Goal: Task Accomplishment & Management: Use online tool/utility

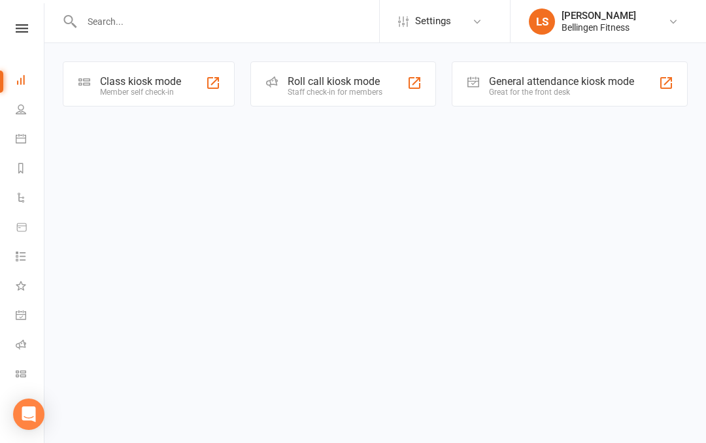
click at [29, 147] on link "Calendar" at bounding box center [30, 140] width 29 height 29
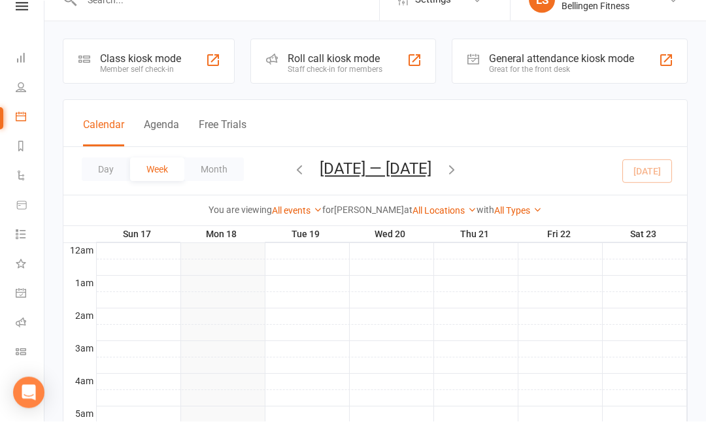
scroll to position [24, 0]
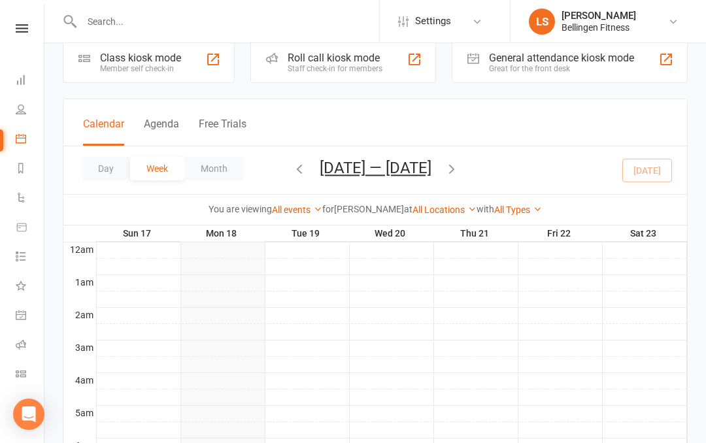
click at [362, 205] on strong "[PERSON_NAME]" at bounding box center [369, 209] width 70 height 10
click at [574, 63] on div "General attendance kiosk mode" at bounding box center [561, 58] width 145 height 12
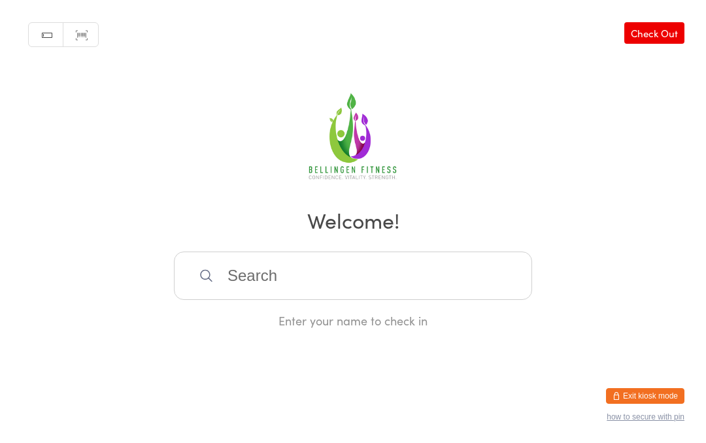
click at [375, 284] on input "search" at bounding box center [353, 276] width 358 height 48
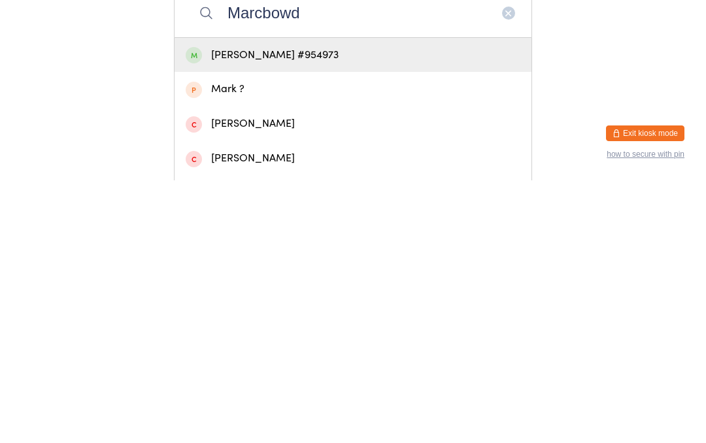
type input "Marcbowd"
click at [344, 309] on div "[PERSON_NAME] #954973" at bounding box center [353, 318] width 335 height 18
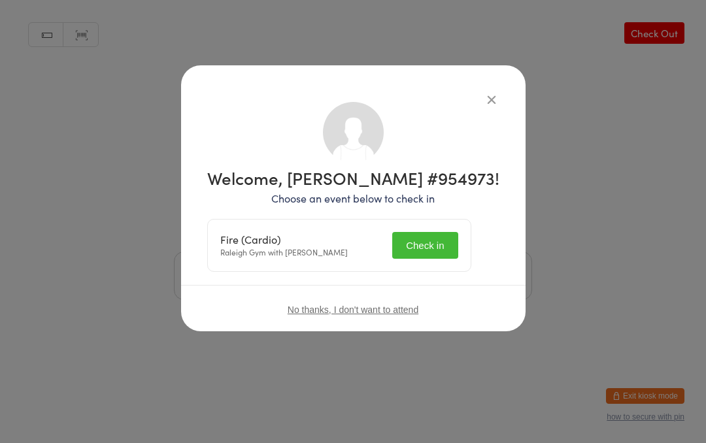
click at [449, 239] on button "Check in" at bounding box center [424, 245] width 65 height 27
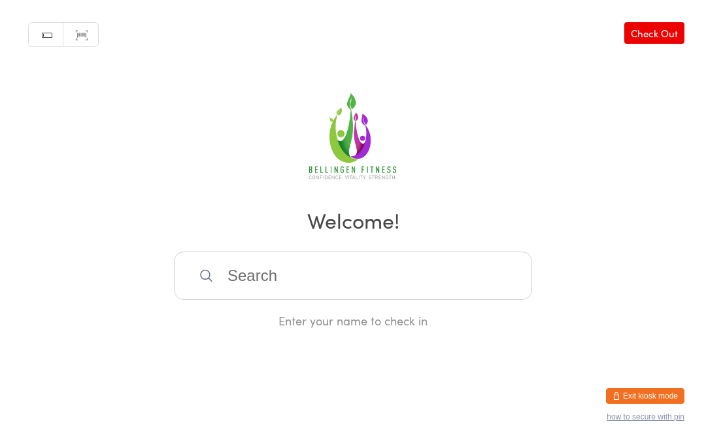
click at [241, 281] on input "search" at bounding box center [353, 276] width 358 height 48
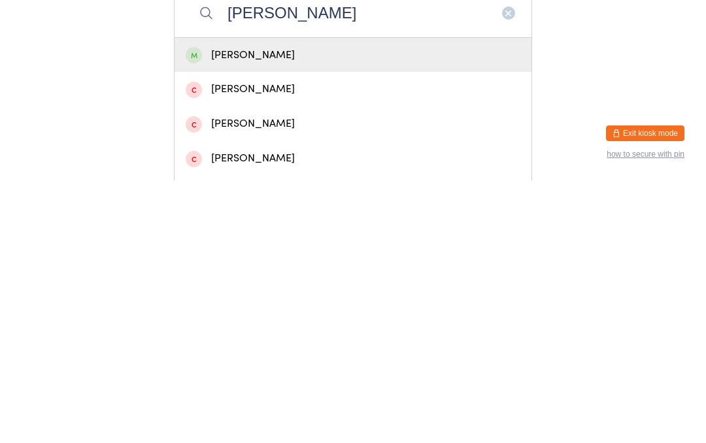
type input "[PERSON_NAME]"
click at [223, 309] on div "[PERSON_NAME]" at bounding box center [353, 318] width 335 height 18
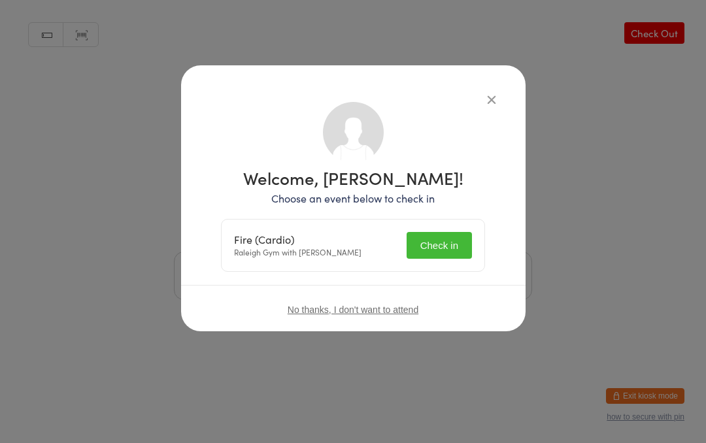
click at [443, 237] on button "Check in" at bounding box center [439, 245] width 65 height 27
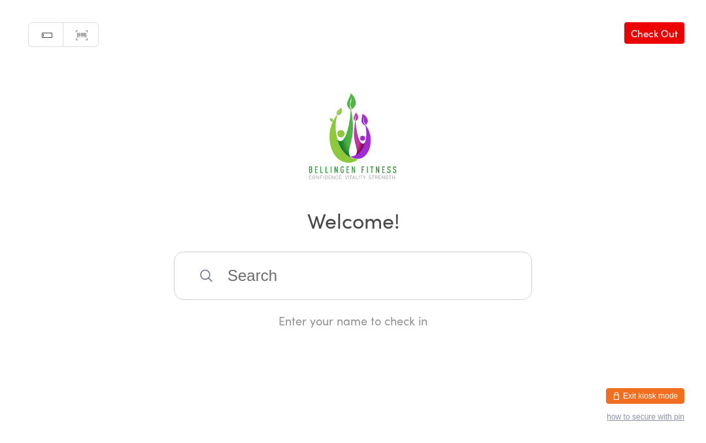
click at [362, 279] on input "search" at bounding box center [353, 276] width 358 height 48
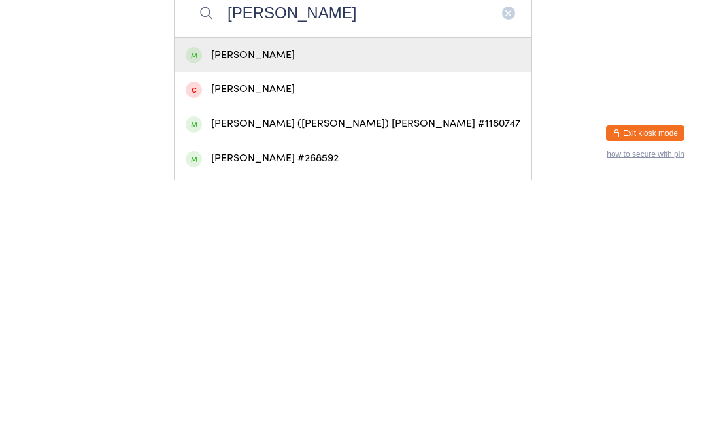
type input "[PERSON_NAME]"
click at [252, 309] on div "[PERSON_NAME]" at bounding box center [353, 318] width 335 height 18
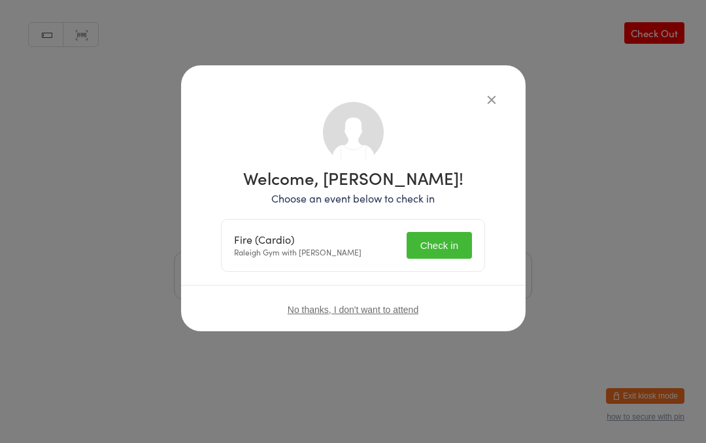
click at [438, 243] on button "Check in" at bounding box center [439, 245] width 65 height 27
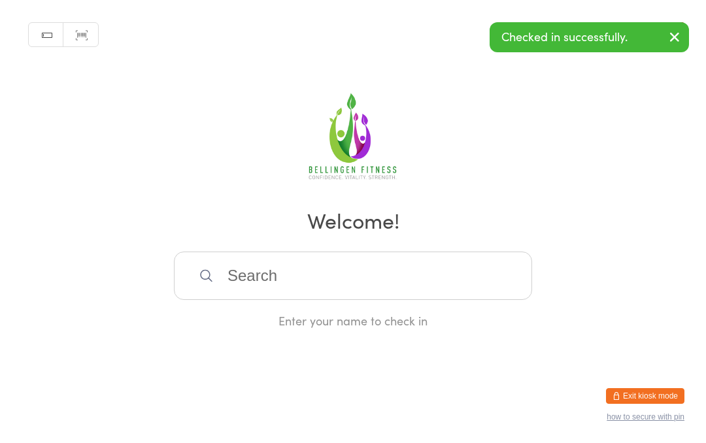
click at [313, 271] on input "search" at bounding box center [353, 276] width 358 height 48
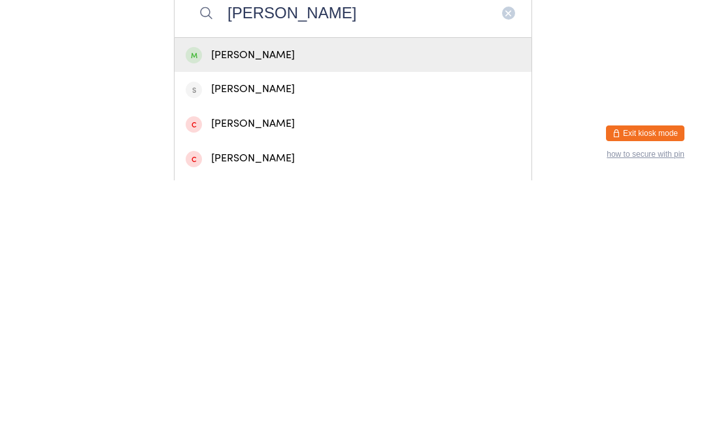
type input "[PERSON_NAME]"
click at [235, 309] on div "[PERSON_NAME]" at bounding box center [353, 318] width 335 height 18
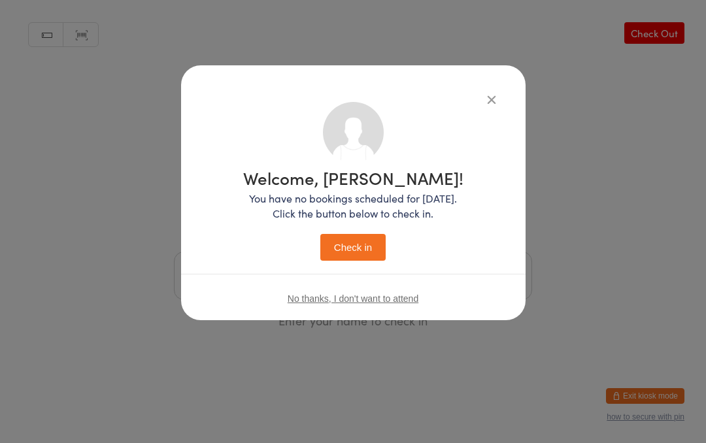
click at [362, 255] on button "Check in" at bounding box center [352, 247] width 65 height 27
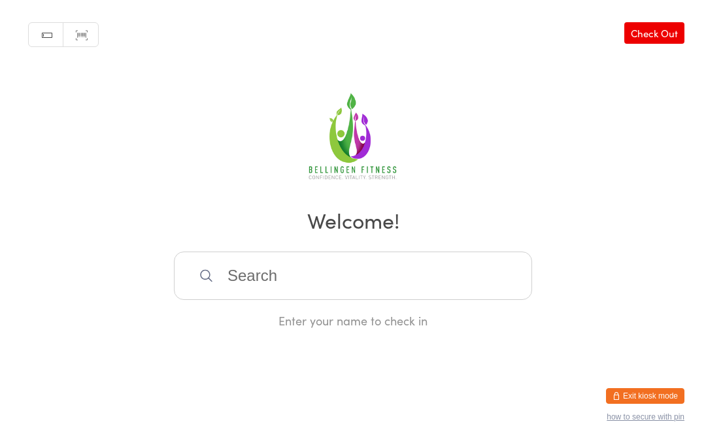
click at [286, 285] on input "search" at bounding box center [353, 276] width 358 height 48
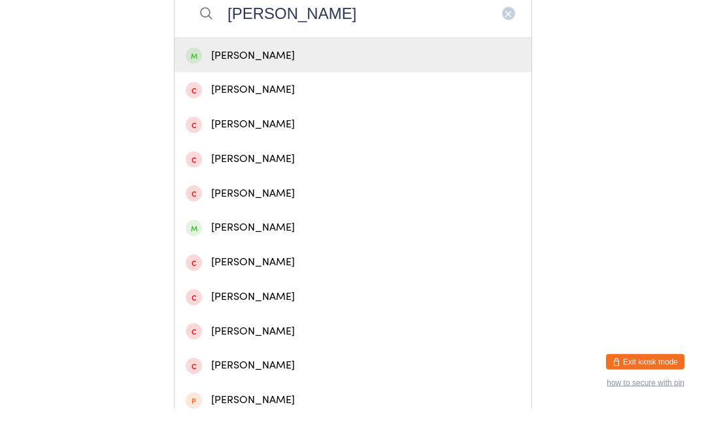
scroll to position [234, 0]
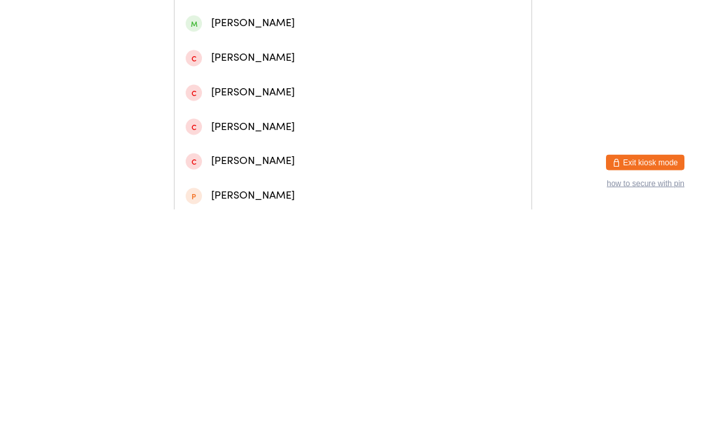
type input "[PERSON_NAME]"
click at [256, 248] on div "[PERSON_NAME]" at bounding box center [353, 257] width 335 height 18
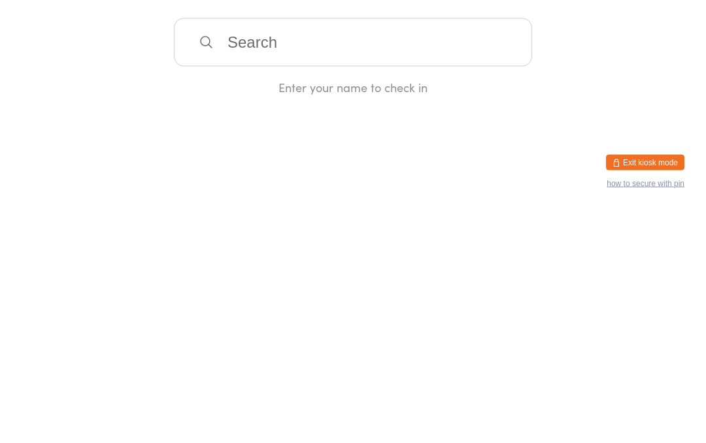
scroll to position [0, 0]
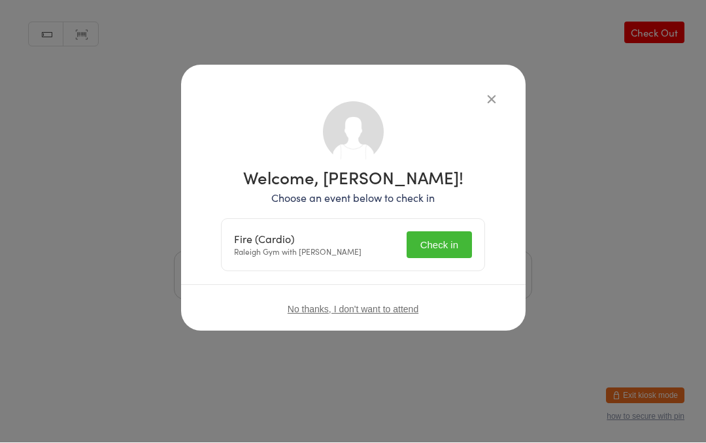
click at [445, 242] on button "Check in" at bounding box center [439, 245] width 65 height 27
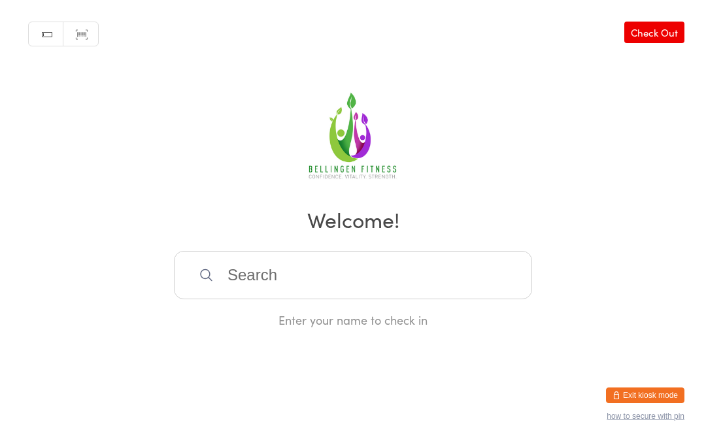
click at [239, 290] on input "search" at bounding box center [353, 276] width 358 height 48
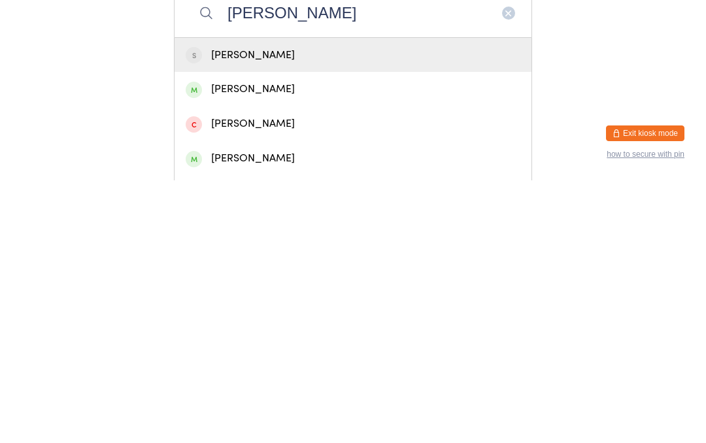
type input "[PERSON_NAME]"
click at [245, 343] on div "[PERSON_NAME]" at bounding box center [353, 352] width 335 height 18
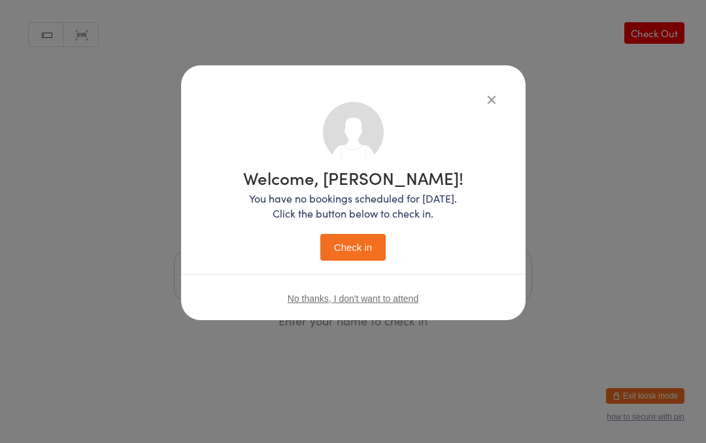
click at [352, 239] on button "Check in" at bounding box center [352, 247] width 65 height 27
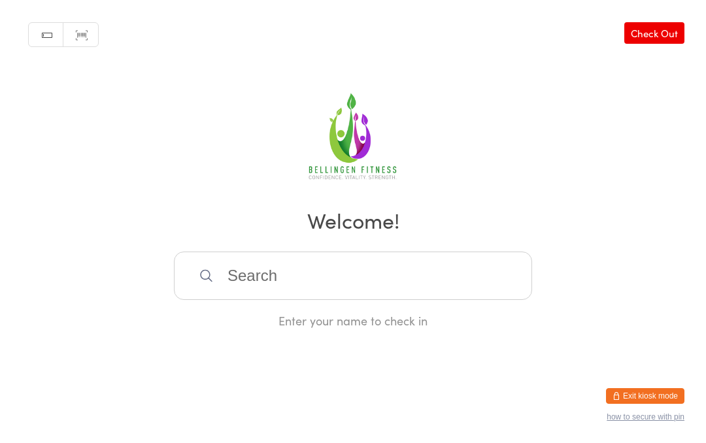
click at [345, 283] on input "search" at bounding box center [353, 276] width 358 height 48
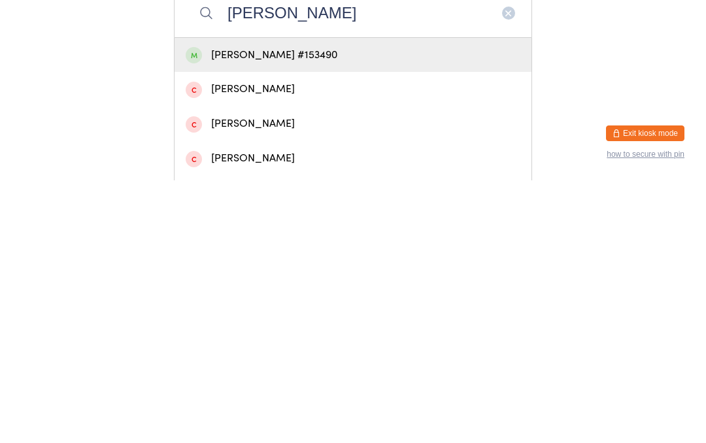
type input "[PERSON_NAME]"
click at [408, 309] on div "[PERSON_NAME] #153490" at bounding box center [353, 318] width 335 height 18
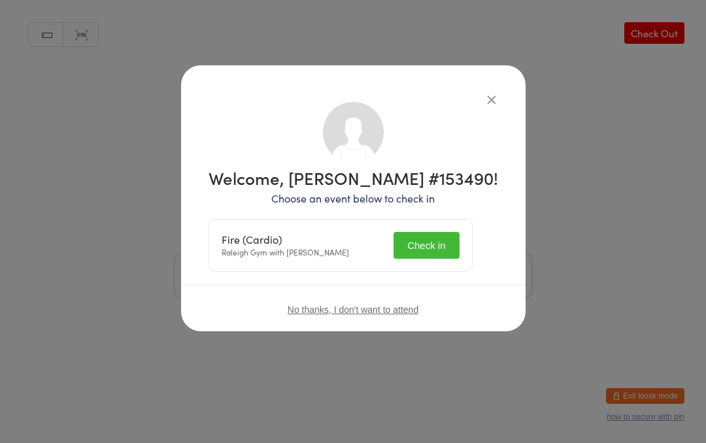
click at [451, 238] on button "Check in" at bounding box center [426, 245] width 65 height 27
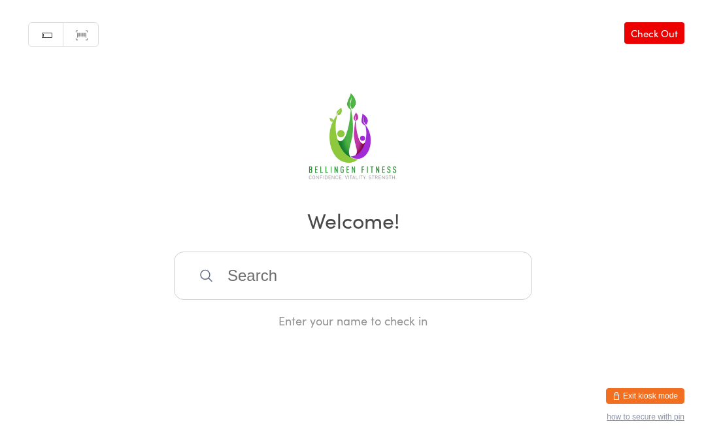
click at [423, 299] on input "search" at bounding box center [353, 276] width 358 height 48
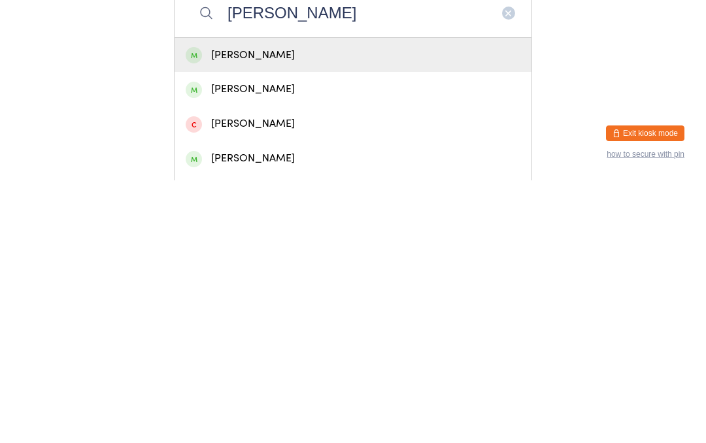
type input "[PERSON_NAME]"
click at [276, 309] on div "[PERSON_NAME]" at bounding box center [353, 318] width 335 height 18
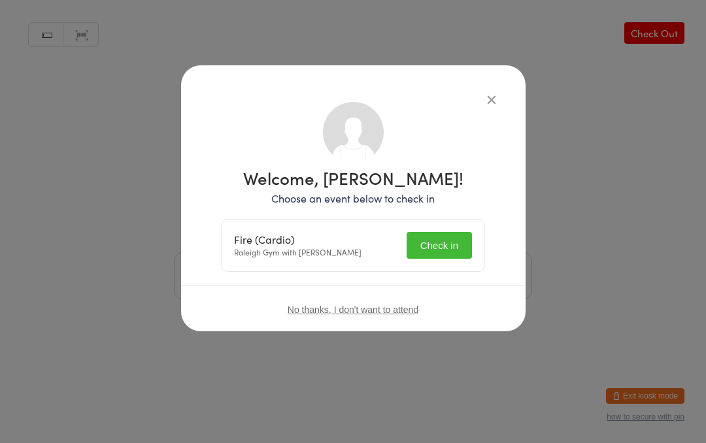
click at [427, 252] on button "Check in" at bounding box center [439, 245] width 65 height 27
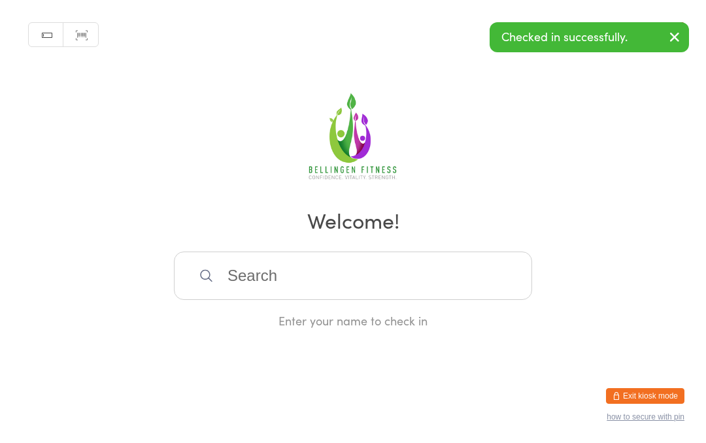
click at [258, 275] on input "search" at bounding box center [353, 276] width 358 height 48
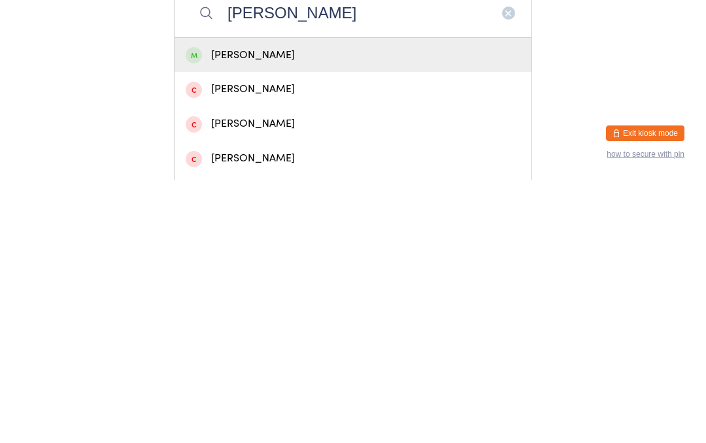
type input "[PERSON_NAME]"
click at [309, 309] on div "[PERSON_NAME]" at bounding box center [353, 318] width 335 height 18
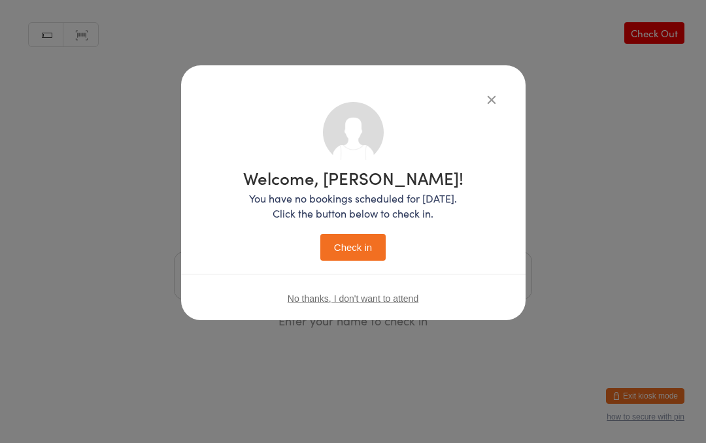
click at [356, 244] on button "Check in" at bounding box center [352, 247] width 65 height 27
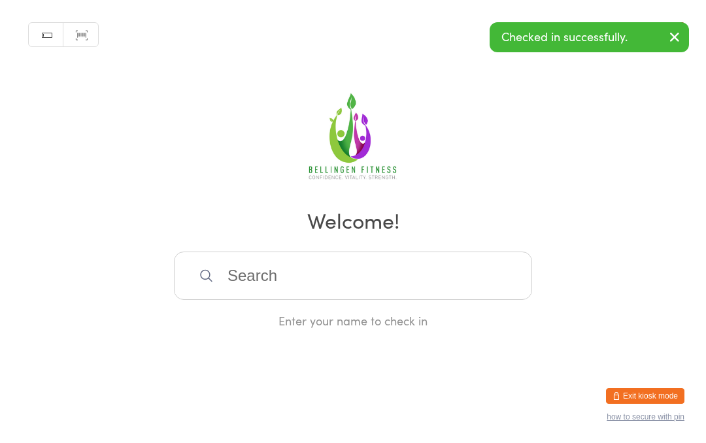
click at [295, 278] on input "search" at bounding box center [353, 276] width 358 height 48
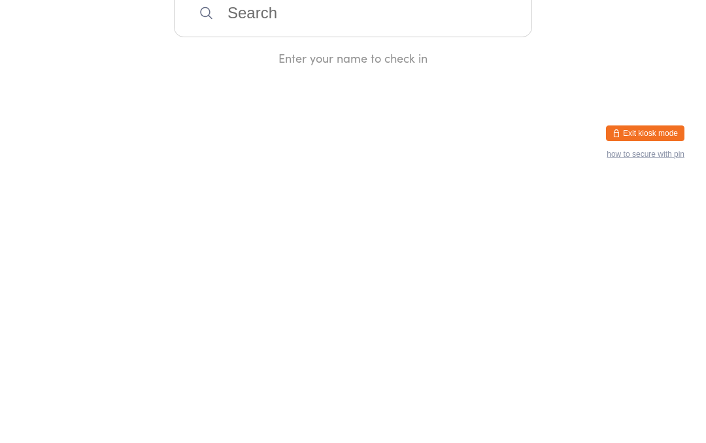
type input "Y"
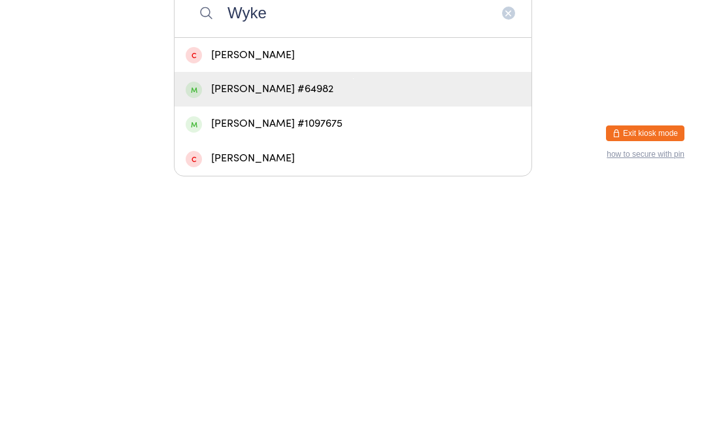
type input "Wyke"
click at [292, 343] on div "[PERSON_NAME] #64982" at bounding box center [353, 352] width 335 height 18
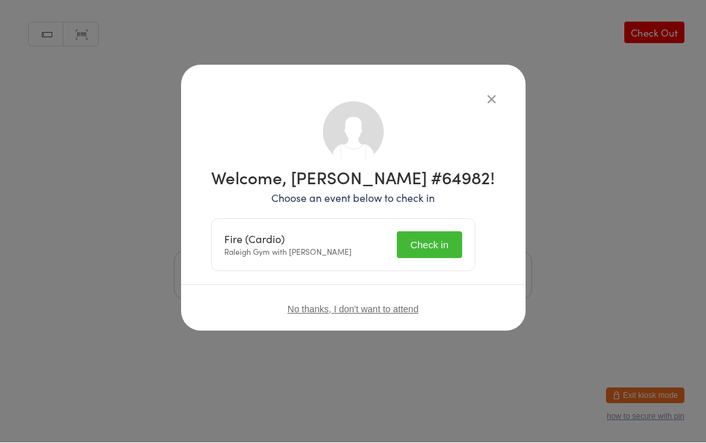
click at [452, 237] on button "Check in" at bounding box center [429, 245] width 65 height 27
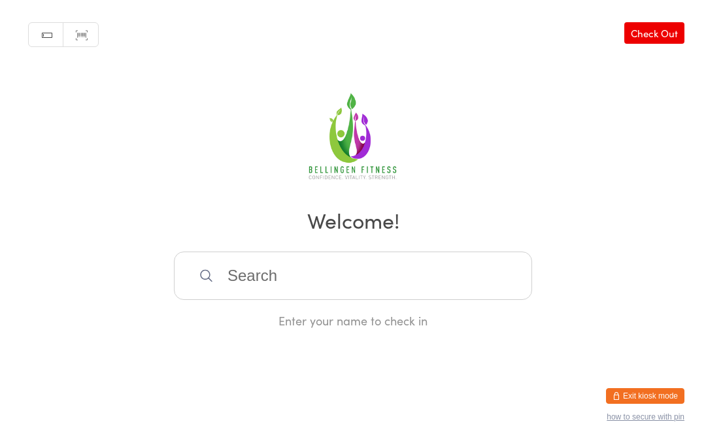
click at [255, 281] on input "search" at bounding box center [353, 276] width 358 height 48
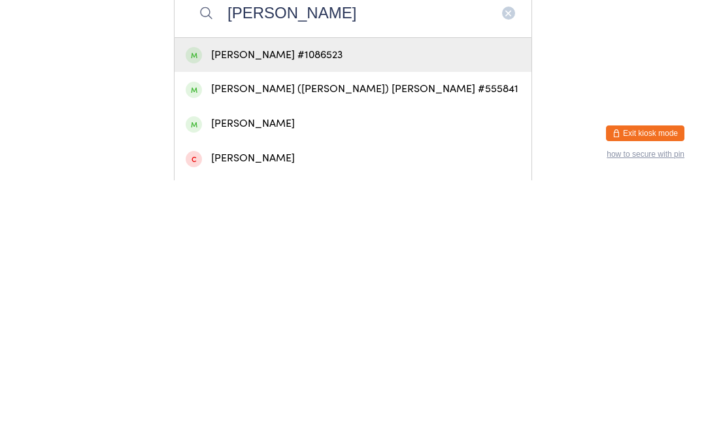
type input "[PERSON_NAME]"
click at [285, 309] on div "[PERSON_NAME] #1086523" at bounding box center [353, 318] width 335 height 18
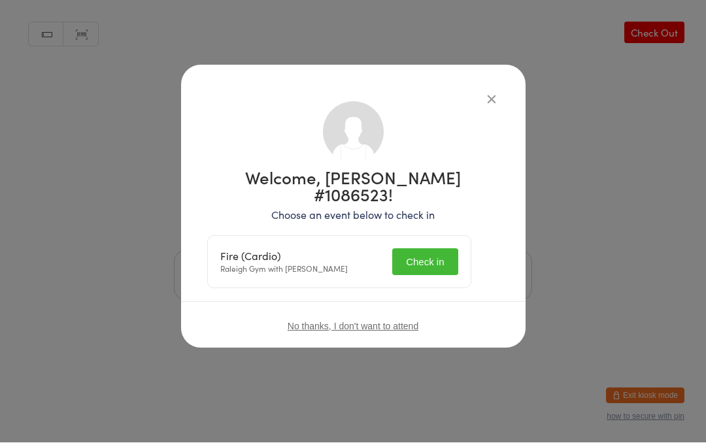
click at [431, 249] on button "Check in" at bounding box center [424, 262] width 65 height 27
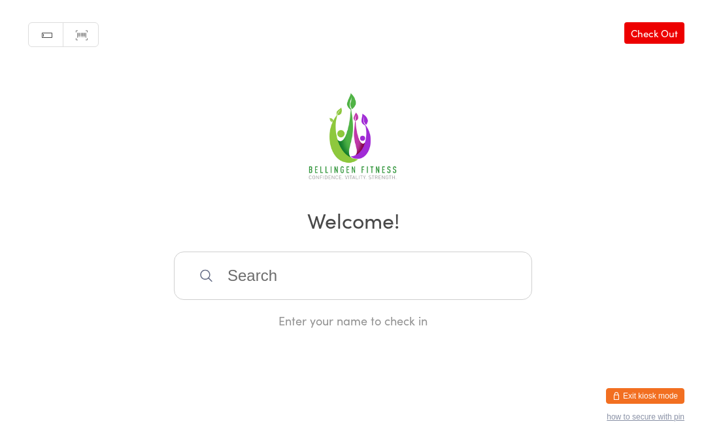
click at [338, 288] on input "search" at bounding box center [353, 276] width 358 height 48
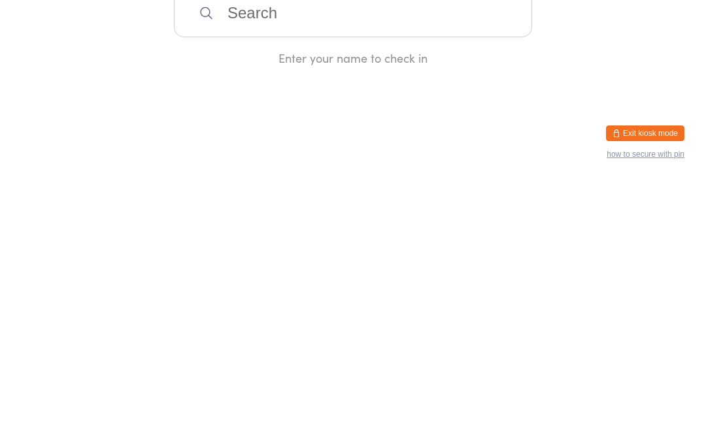
type input "H"
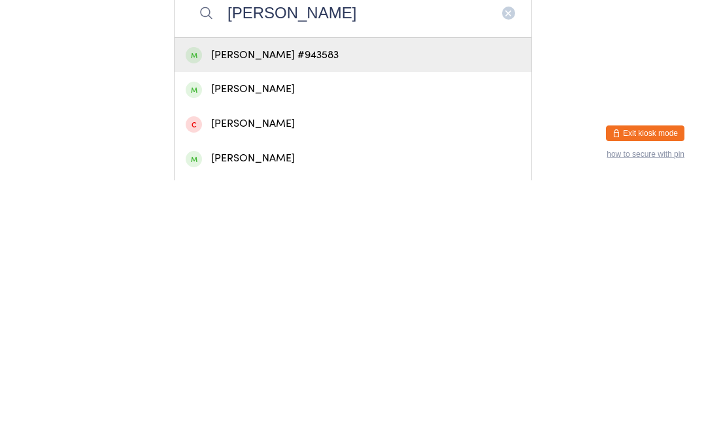
type input "[PERSON_NAME]"
click at [332, 309] on div "[PERSON_NAME] #943583" at bounding box center [353, 318] width 335 height 18
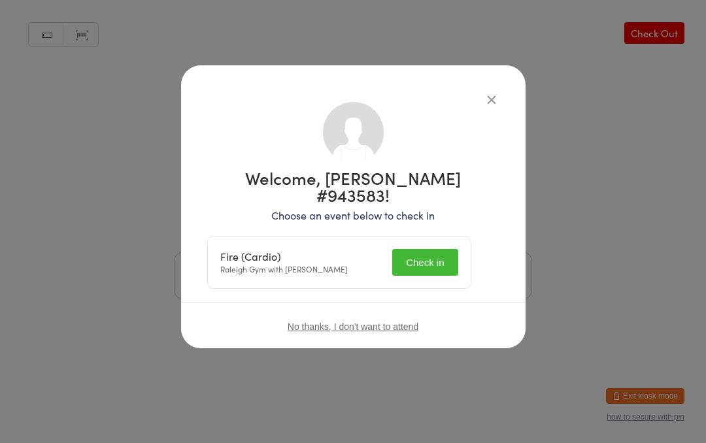
click at [438, 249] on button "Check in" at bounding box center [424, 262] width 65 height 27
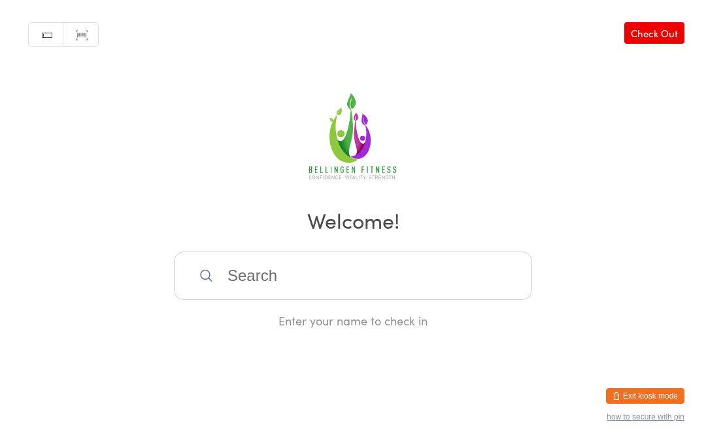
click at [347, 298] on input "search" at bounding box center [353, 276] width 358 height 48
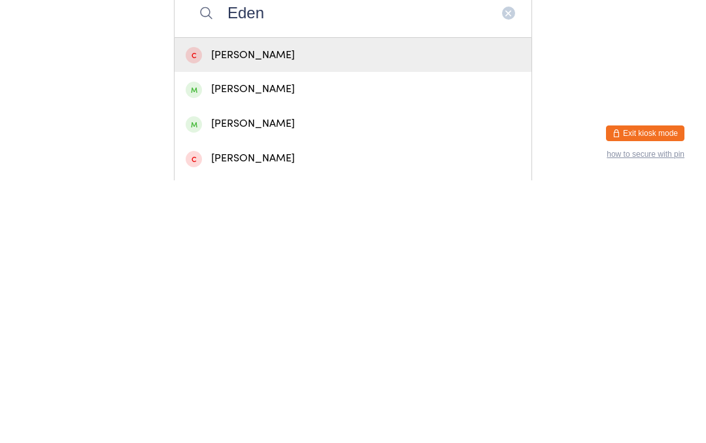
type input "Eden"
click at [297, 378] on div "[PERSON_NAME]" at bounding box center [353, 387] width 335 height 18
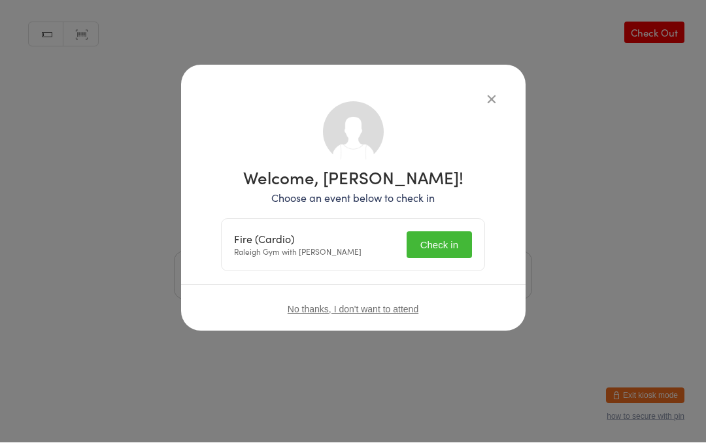
click at [449, 234] on button "Check in" at bounding box center [439, 245] width 65 height 27
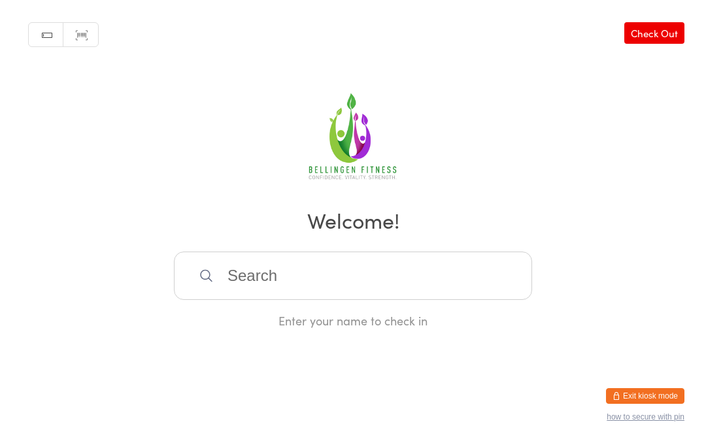
click at [224, 273] on input "search" at bounding box center [353, 276] width 358 height 48
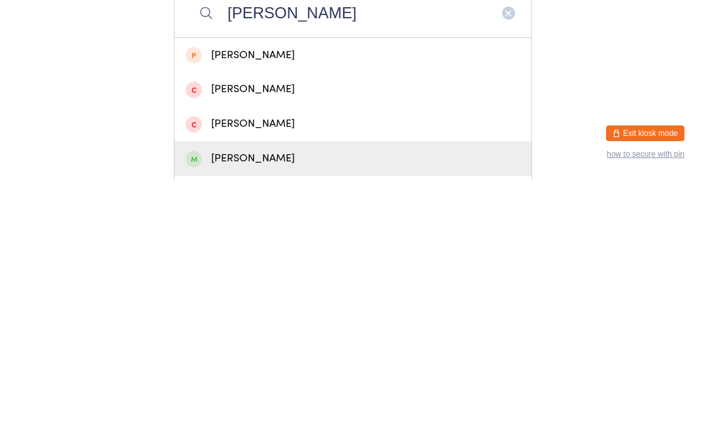
type input "[PERSON_NAME]"
click at [202, 413] on div "[PERSON_NAME]" at bounding box center [353, 422] width 335 height 18
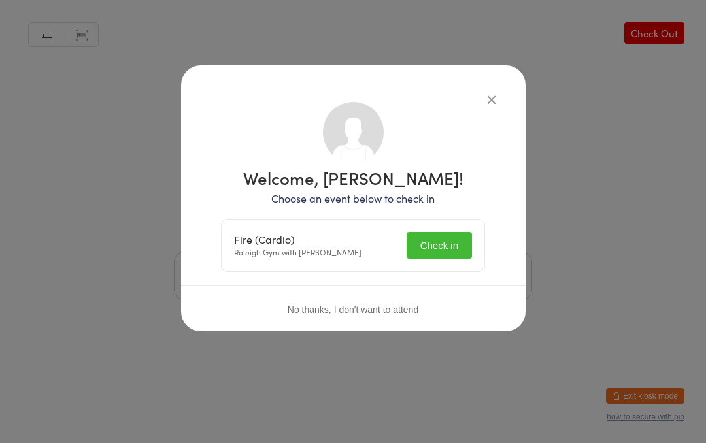
click at [424, 237] on button "Check in" at bounding box center [439, 245] width 65 height 27
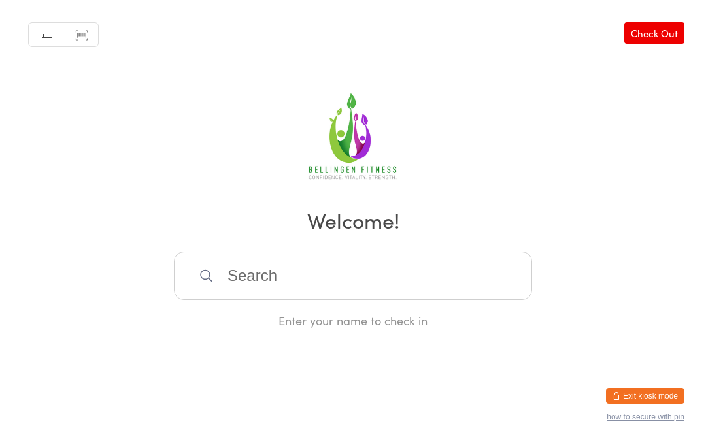
click at [227, 289] on input "search" at bounding box center [353, 276] width 358 height 48
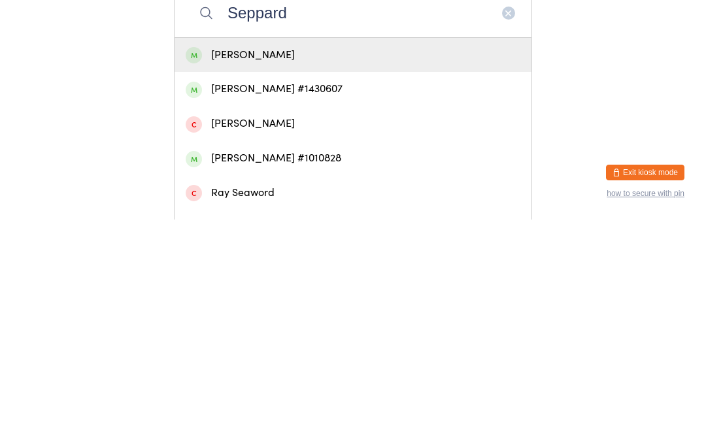
scroll to position [45, 0]
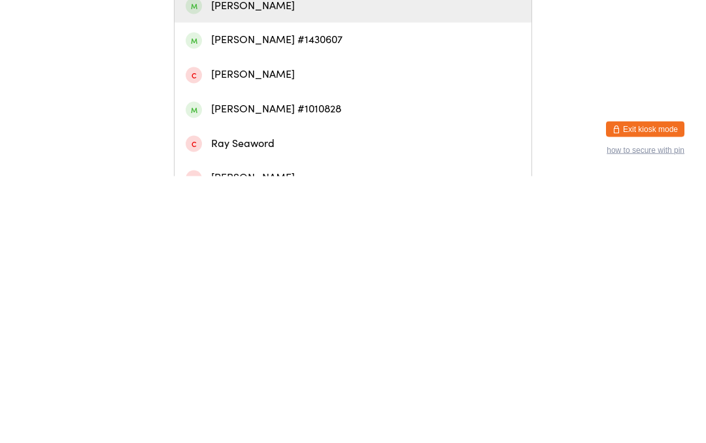
type input "Seppard"
click at [307, 368] on div "[PERSON_NAME] #1010828" at bounding box center [353, 377] width 335 height 18
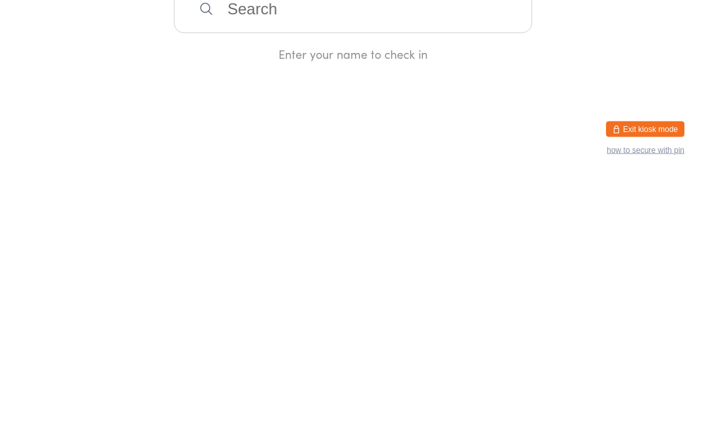
scroll to position [0, 0]
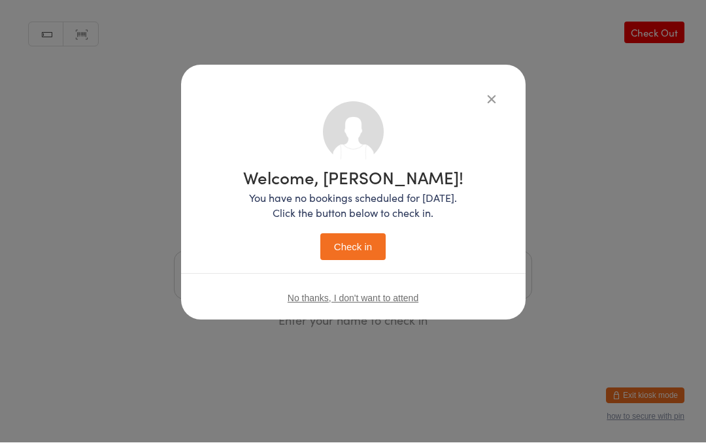
click at [361, 246] on button "Check in" at bounding box center [352, 247] width 65 height 27
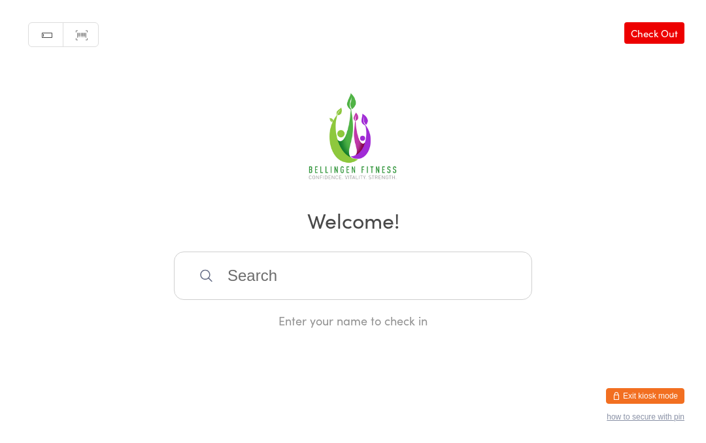
click at [203, 277] on input "search" at bounding box center [353, 276] width 358 height 48
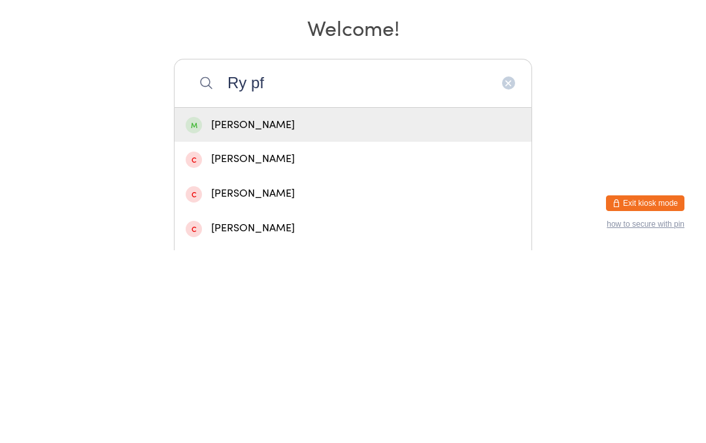
type input "Ry pf"
click at [247, 309] on div "[PERSON_NAME]" at bounding box center [353, 318] width 335 height 18
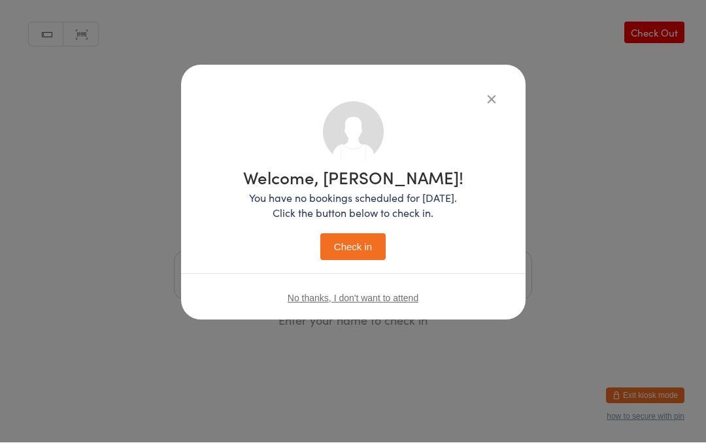
click at [346, 237] on button "Check in" at bounding box center [352, 247] width 65 height 27
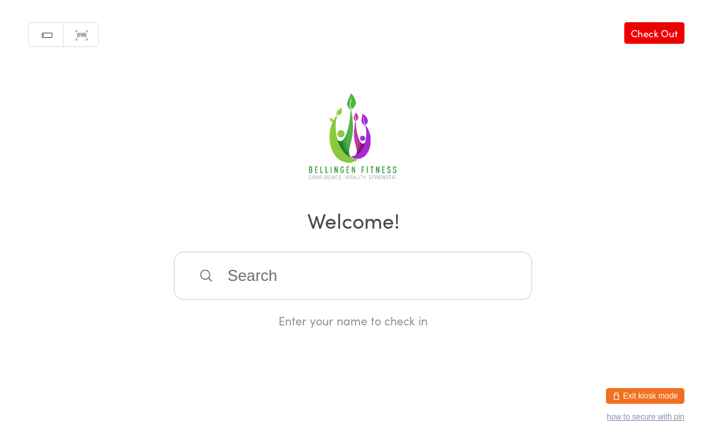
click at [303, 272] on input "search" at bounding box center [353, 276] width 358 height 48
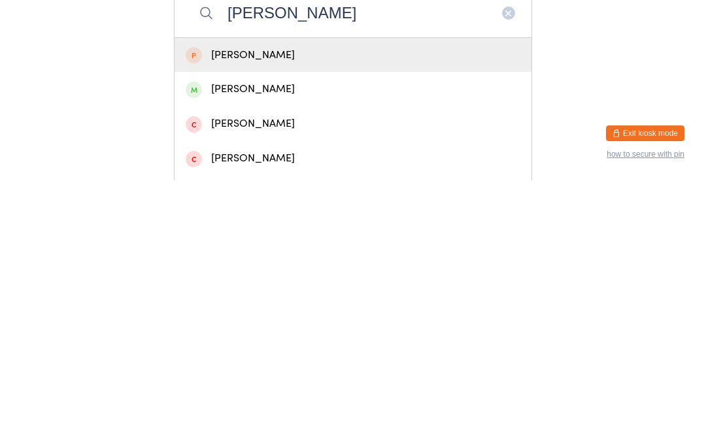
type input "[PERSON_NAME]"
click at [213, 343] on div "[PERSON_NAME]" at bounding box center [353, 352] width 335 height 18
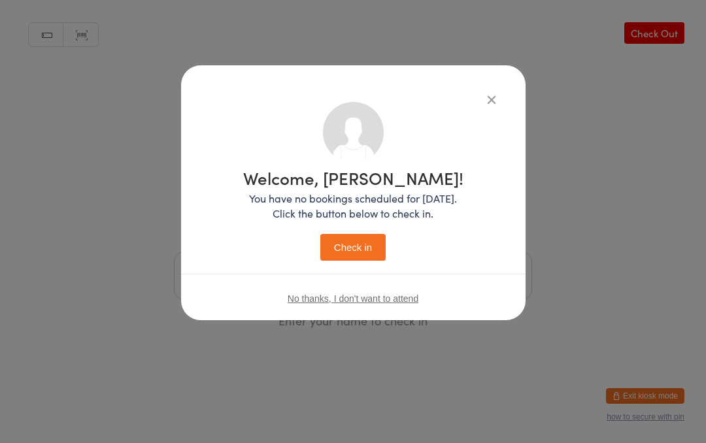
click at [347, 235] on button "Check in" at bounding box center [352, 247] width 65 height 27
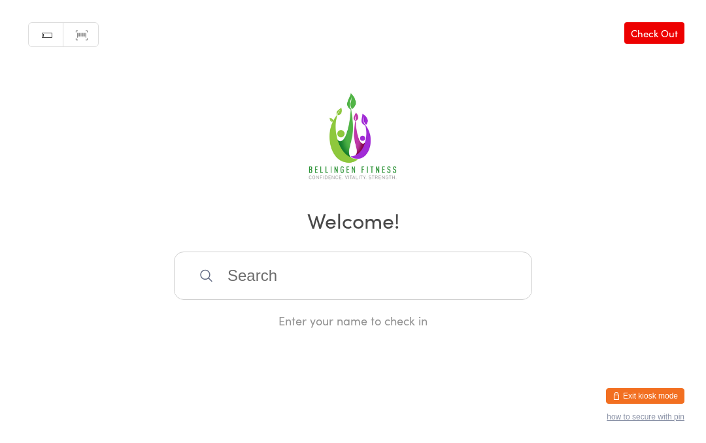
click at [290, 277] on input "search" at bounding box center [353, 276] width 358 height 48
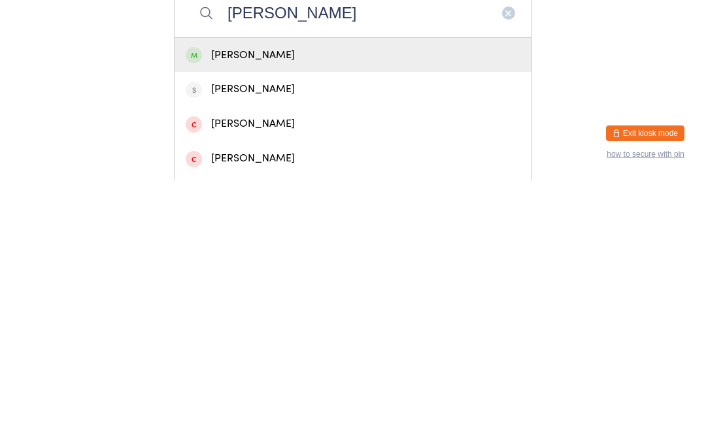
type input "[PERSON_NAME]"
click at [290, 309] on div "[PERSON_NAME]" at bounding box center [353, 318] width 335 height 18
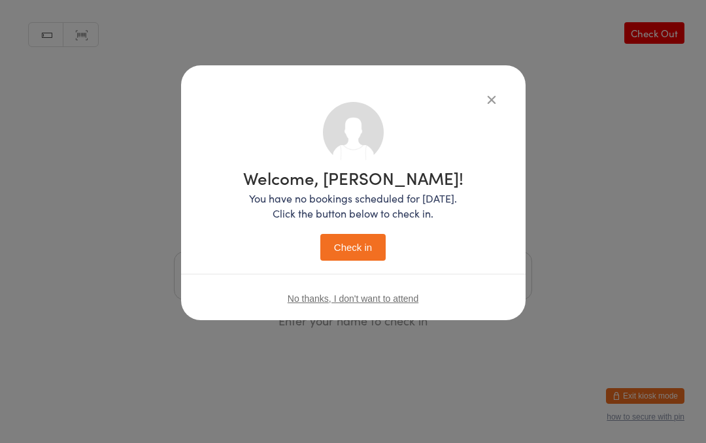
click at [357, 244] on button "Check in" at bounding box center [352, 247] width 65 height 27
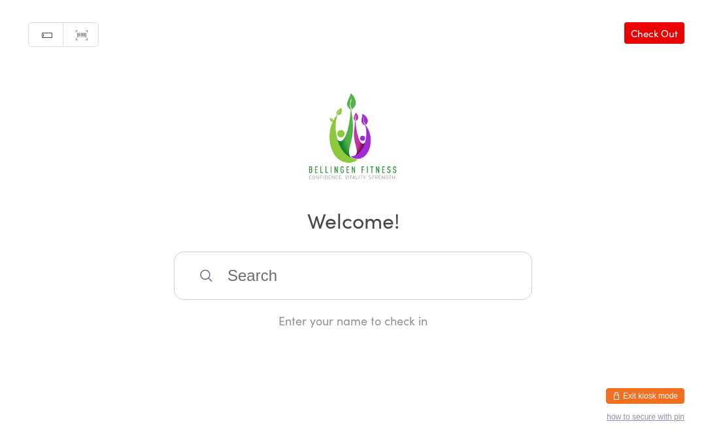
click at [307, 277] on input "search" at bounding box center [353, 276] width 358 height 48
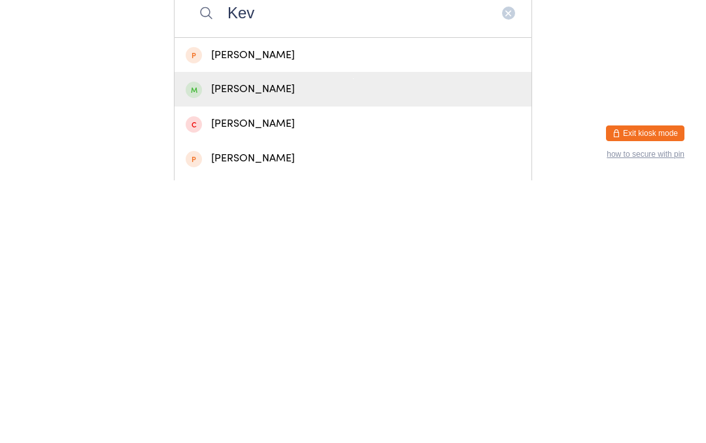
type input "Kev"
click at [250, 343] on div "[PERSON_NAME]" at bounding box center [353, 352] width 335 height 18
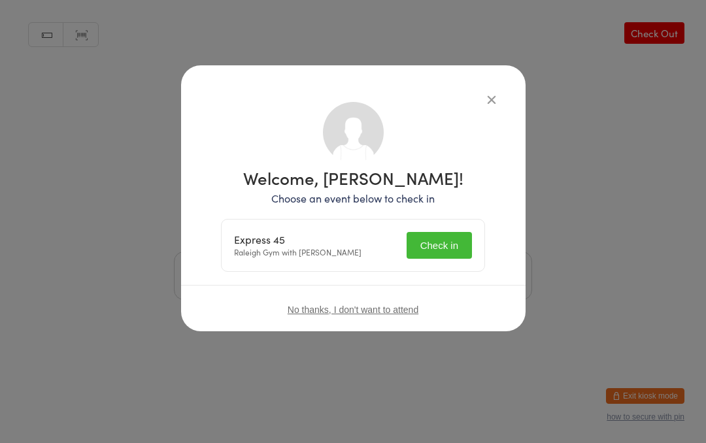
click at [441, 237] on button "Check in" at bounding box center [439, 245] width 65 height 27
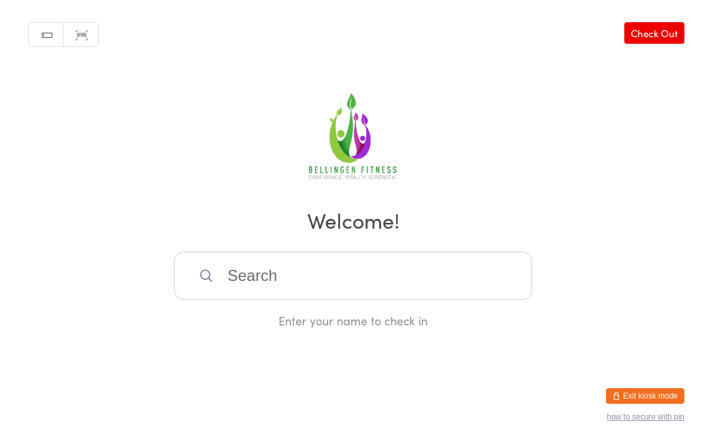
click at [307, 254] on div "Manual search Scanner input Check Out Welcome! Enter your name to check in" at bounding box center [353, 164] width 706 height 329
click at [286, 264] on input "search" at bounding box center [353, 276] width 358 height 48
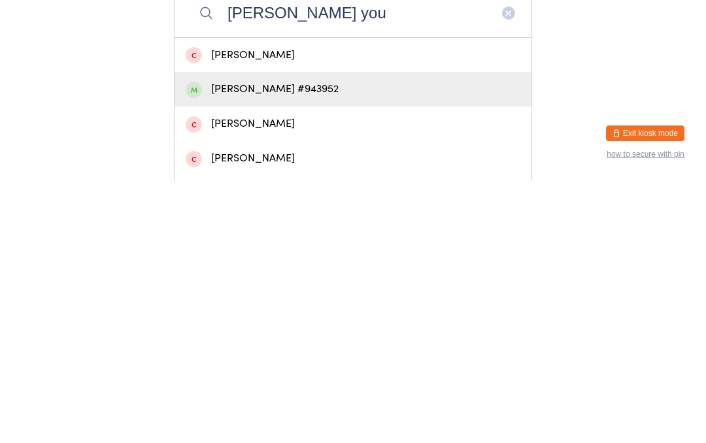
type input "[PERSON_NAME] you"
click at [320, 343] on div "[PERSON_NAME] #943952" at bounding box center [353, 352] width 335 height 18
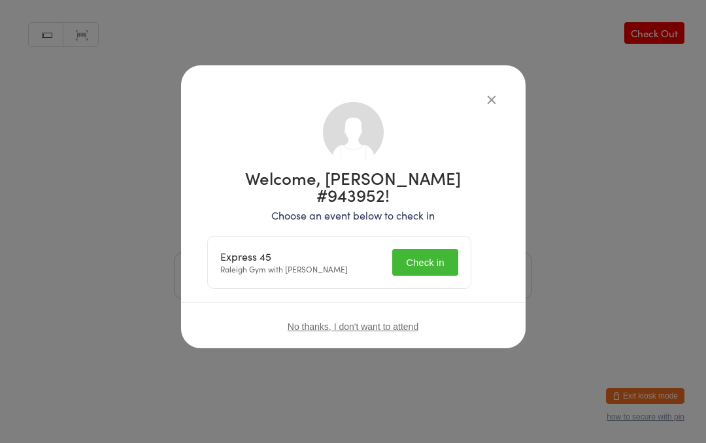
click at [451, 252] on button "Check in" at bounding box center [424, 262] width 65 height 27
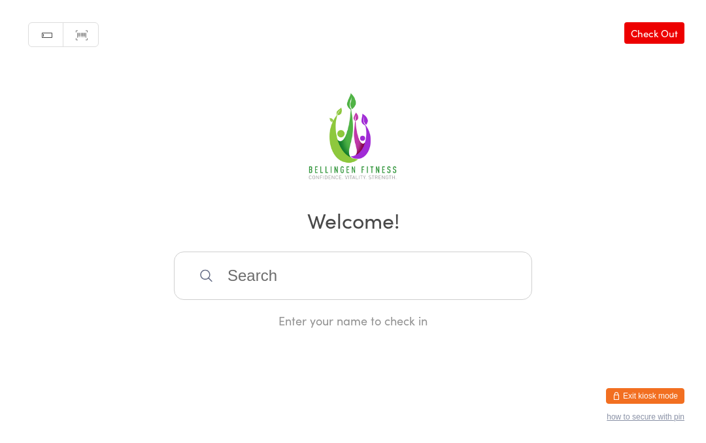
click at [258, 273] on input "search" at bounding box center [353, 276] width 358 height 48
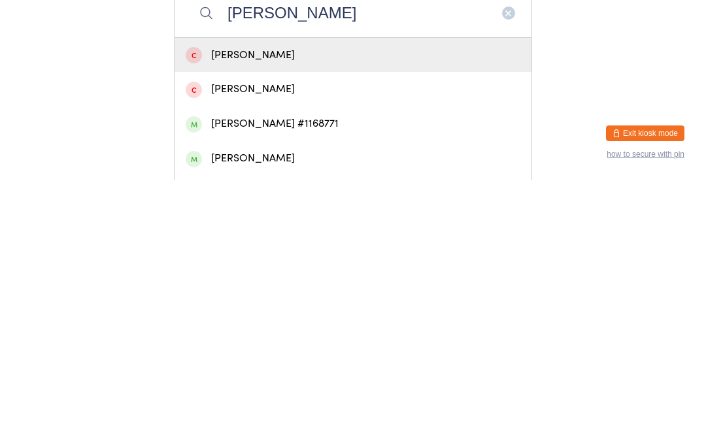
type input "[PERSON_NAME]"
click at [288, 370] on div "[PERSON_NAME] #1168771" at bounding box center [353, 387] width 357 height 35
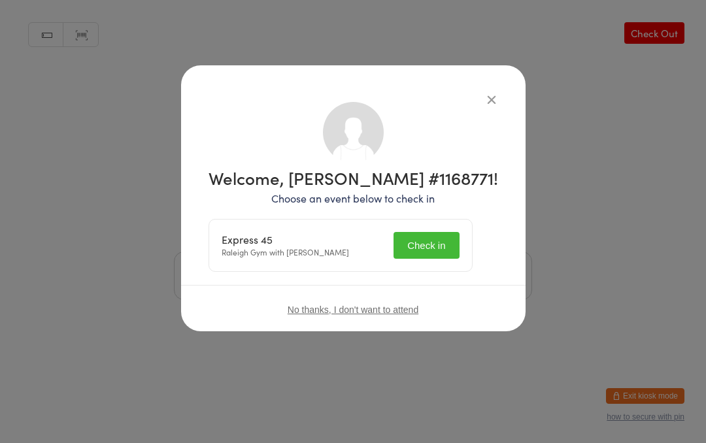
click at [432, 239] on button "Check in" at bounding box center [426, 245] width 65 height 27
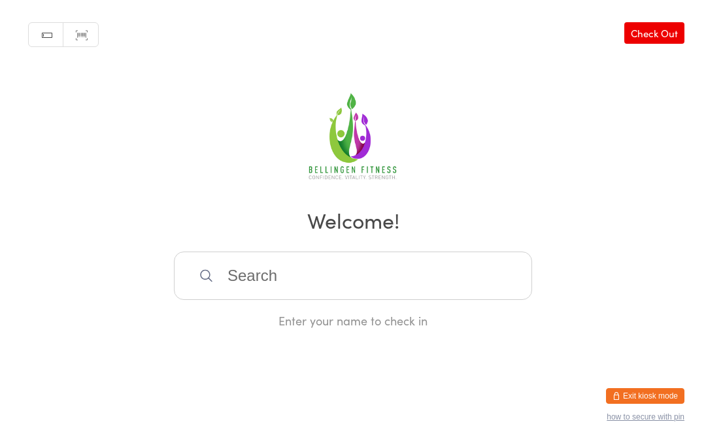
click at [266, 300] on input "search" at bounding box center [353, 276] width 358 height 48
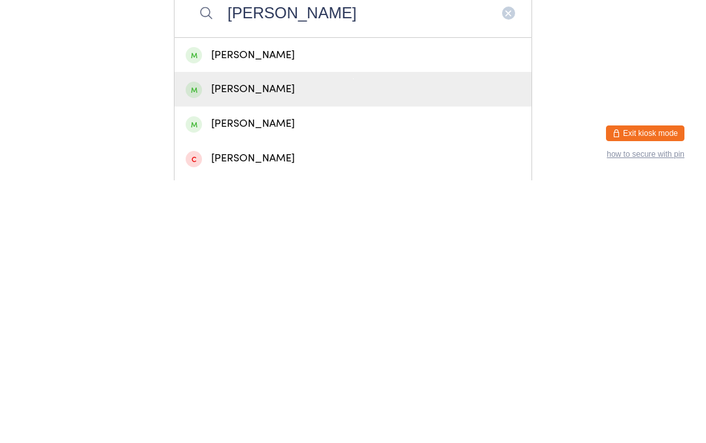
type input "[PERSON_NAME]"
click at [268, 343] on div "[PERSON_NAME]" at bounding box center [353, 352] width 335 height 18
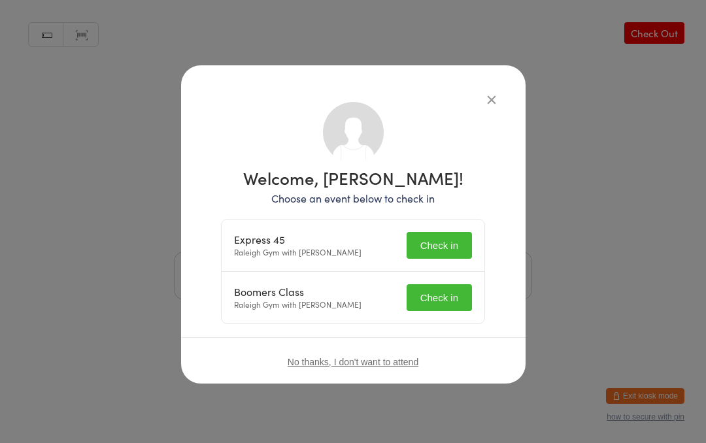
click at [446, 247] on button "Check in" at bounding box center [439, 245] width 65 height 27
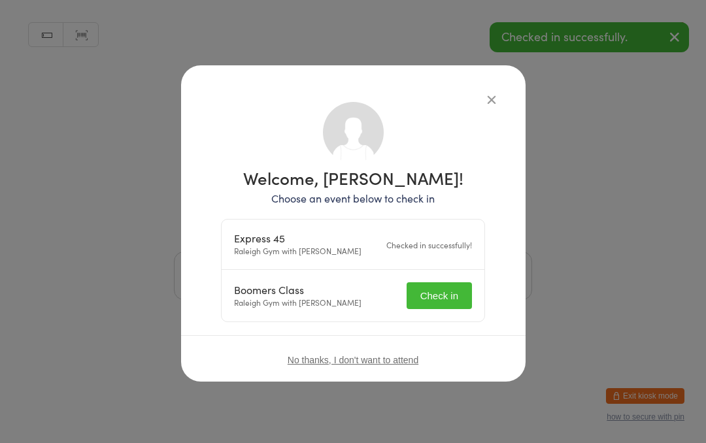
click at [442, 300] on input "search" at bounding box center [353, 276] width 358 height 48
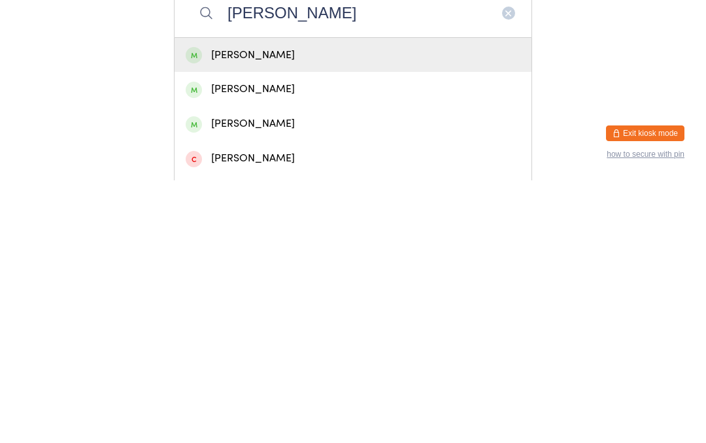
type input "[PERSON_NAME]"
click at [264, 343] on div "[PERSON_NAME]" at bounding box center [353, 352] width 335 height 18
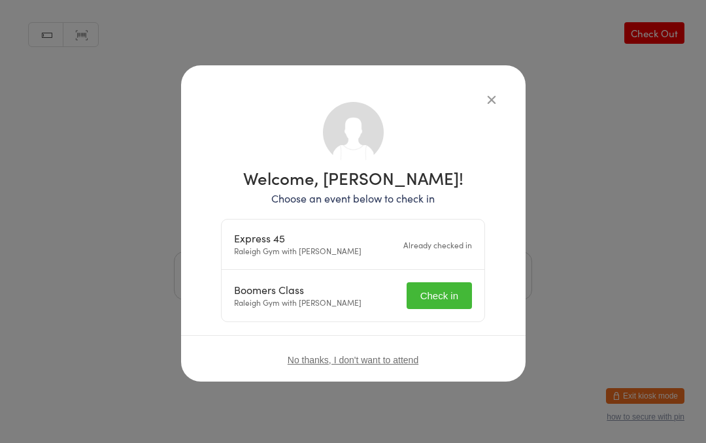
click at [447, 290] on button "Check in" at bounding box center [439, 296] width 65 height 27
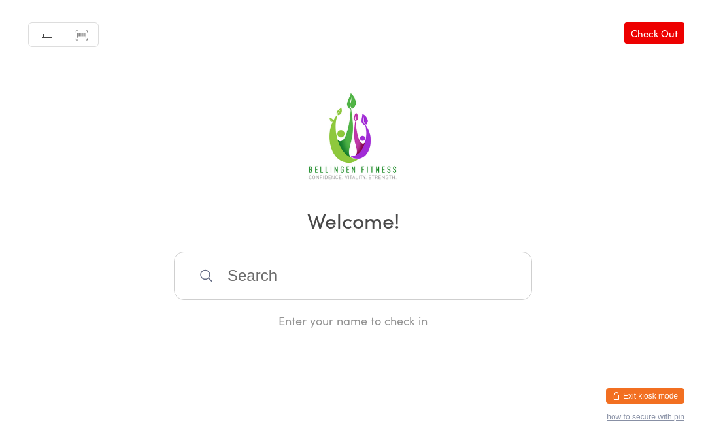
click at [291, 290] on input "search" at bounding box center [353, 276] width 358 height 48
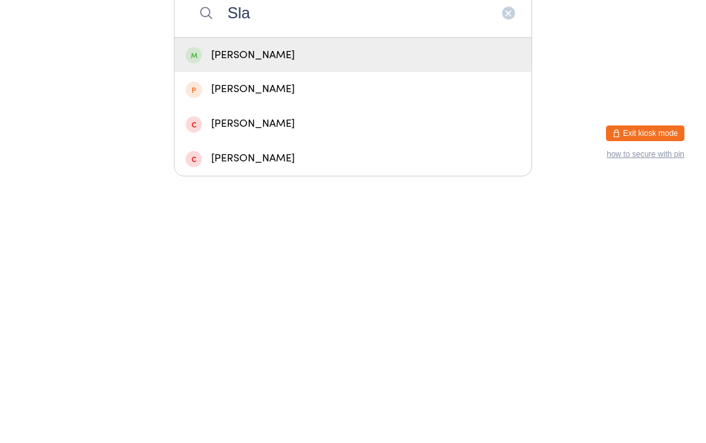
type input "Sla"
click at [244, 309] on div "[PERSON_NAME]" at bounding box center [353, 318] width 335 height 18
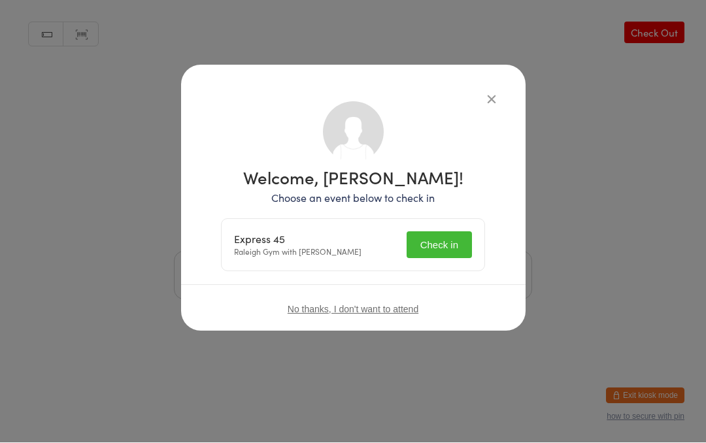
click at [449, 245] on button "Check in" at bounding box center [439, 245] width 65 height 27
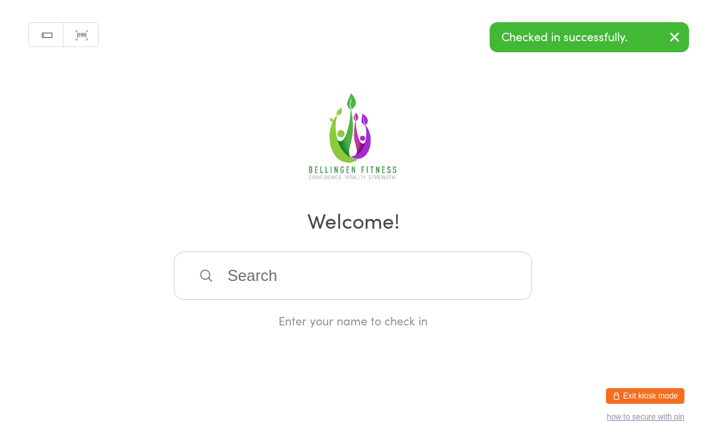
click at [314, 264] on input "search" at bounding box center [353, 276] width 358 height 48
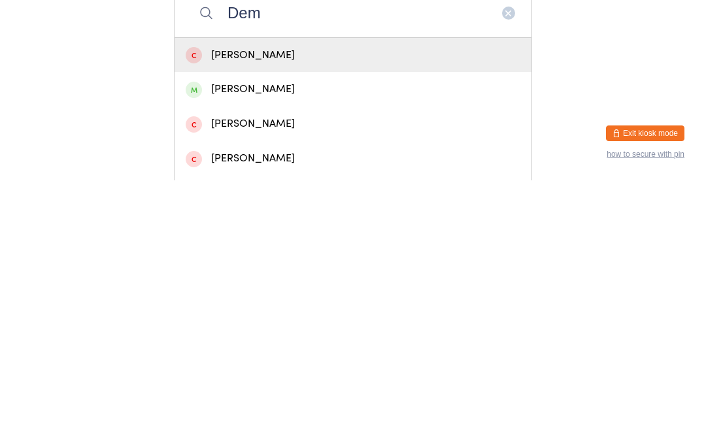
type input "Dem"
click at [249, 343] on div "[PERSON_NAME]" at bounding box center [353, 352] width 335 height 18
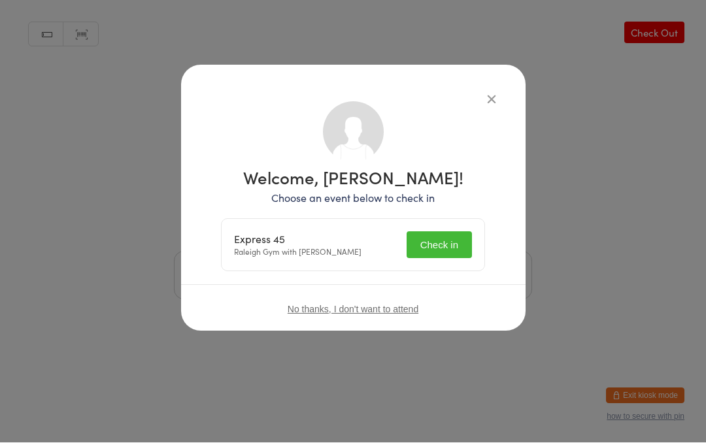
click at [443, 245] on button "Check in" at bounding box center [439, 245] width 65 height 27
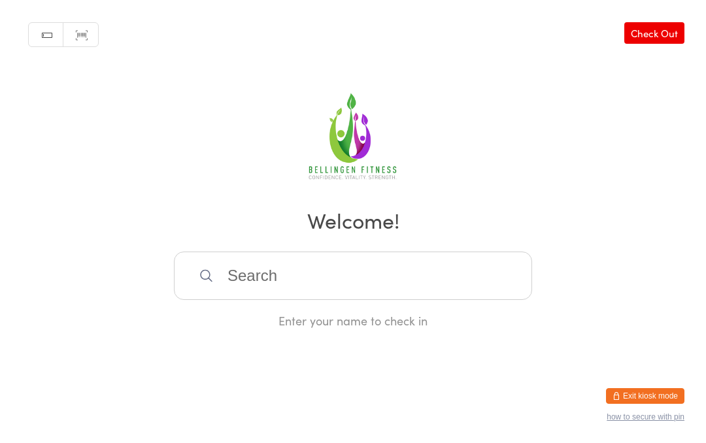
click at [245, 285] on input "search" at bounding box center [353, 276] width 358 height 48
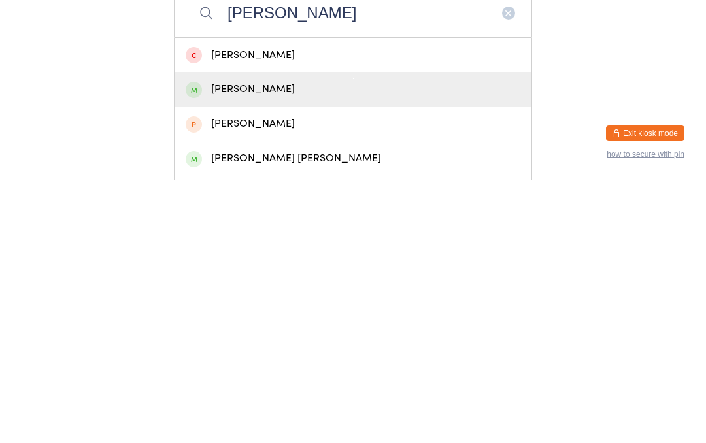
type input "[PERSON_NAME]"
click at [269, 343] on div "[PERSON_NAME]" at bounding box center [353, 352] width 335 height 18
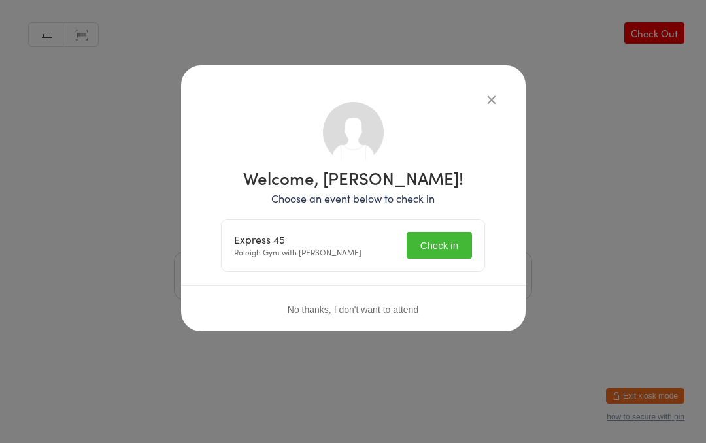
click at [432, 243] on button "Check in" at bounding box center [439, 245] width 65 height 27
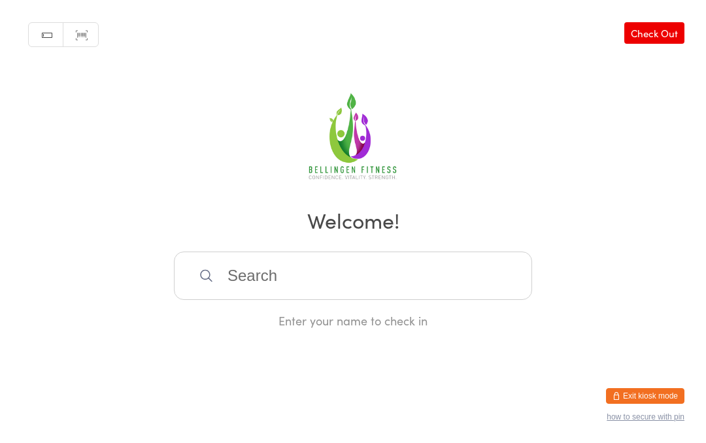
click at [291, 266] on input "search" at bounding box center [353, 276] width 358 height 48
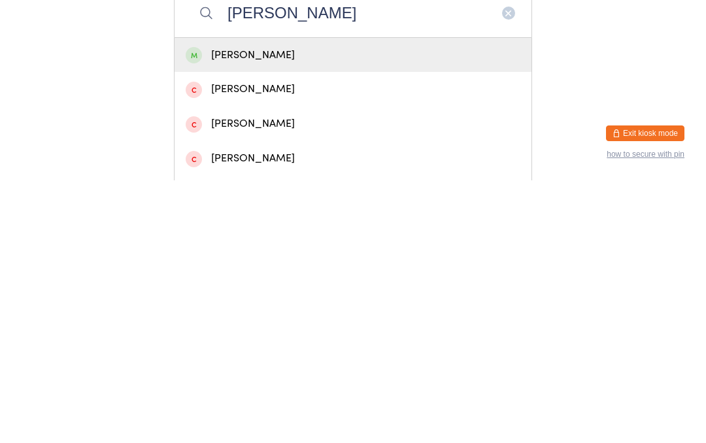
type input "[PERSON_NAME]"
click at [243, 309] on div "[PERSON_NAME]" at bounding box center [353, 318] width 335 height 18
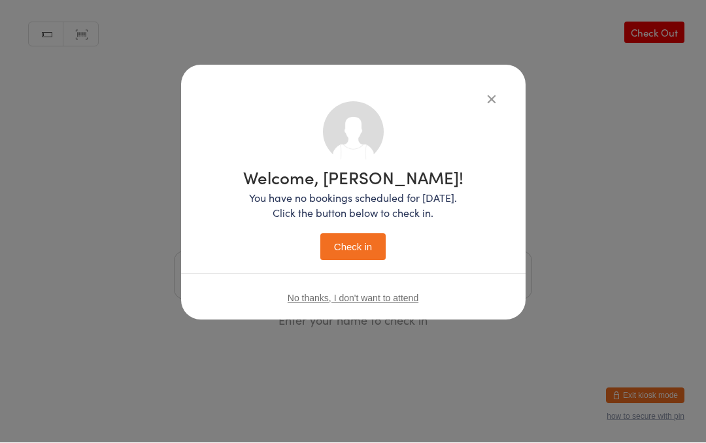
click at [349, 244] on button "Check in" at bounding box center [352, 247] width 65 height 27
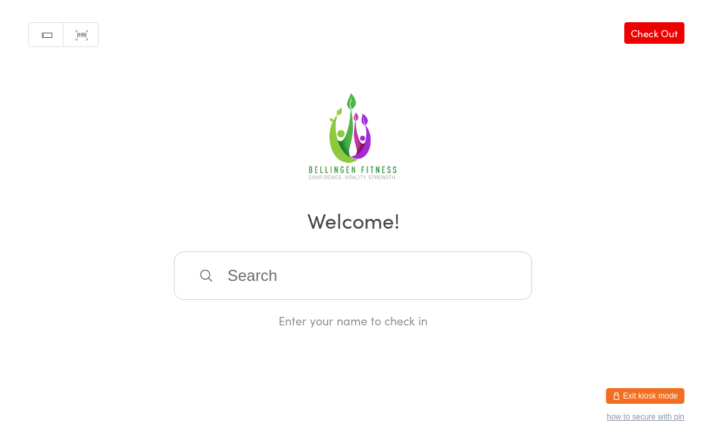
click at [215, 281] on input "search" at bounding box center [353, 276] width 358 height 48
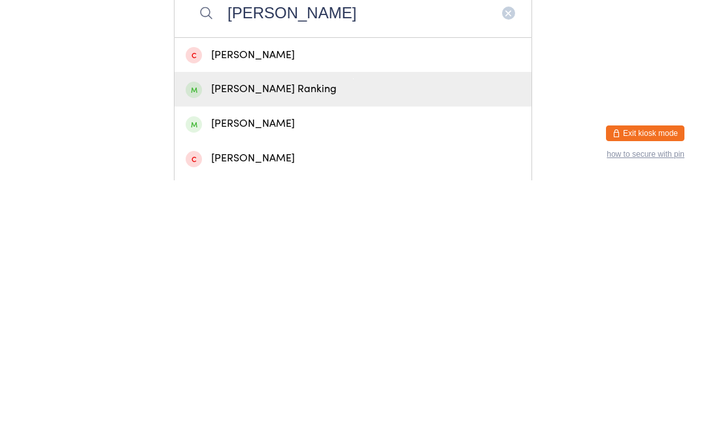
type input "[PERSON_NAME]"
click at [313, 343] on div "[PERSON_NAME] Ranking" at bounding box center [353, 352] width 335 height 18
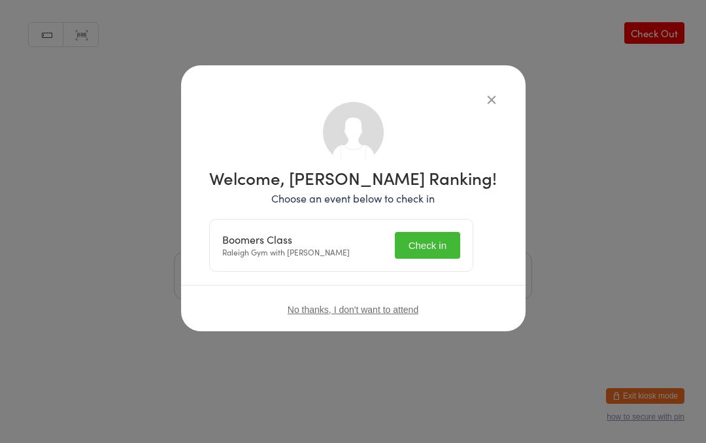
click at [442, 237] on button "Check in" at bounding box center [427, 245] width 65 height 27
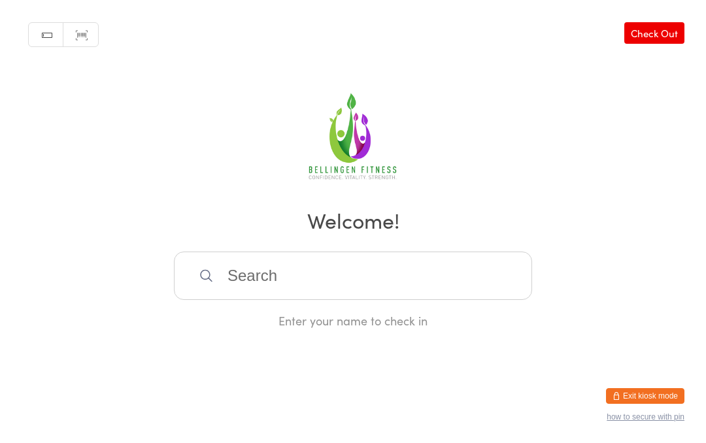
click at [250, 277] on input "search" at bounding box center [353, 276] width 358 height 48
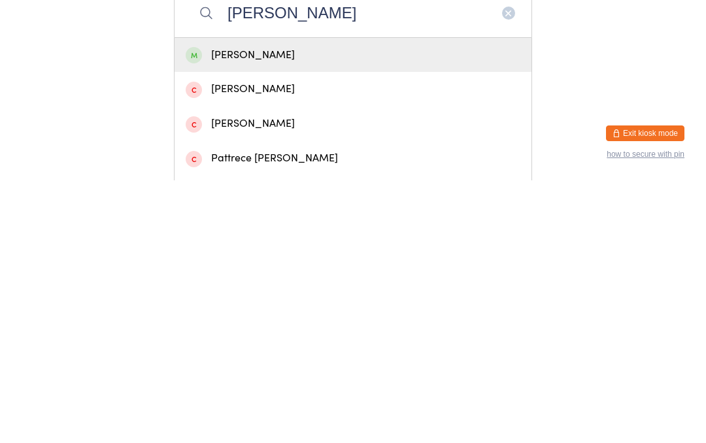
type input "[PERSON_NAME]"
click at [334, 309] on div "[PERSON_NAME]" at bounding box center [353, 318] width 335 height 18
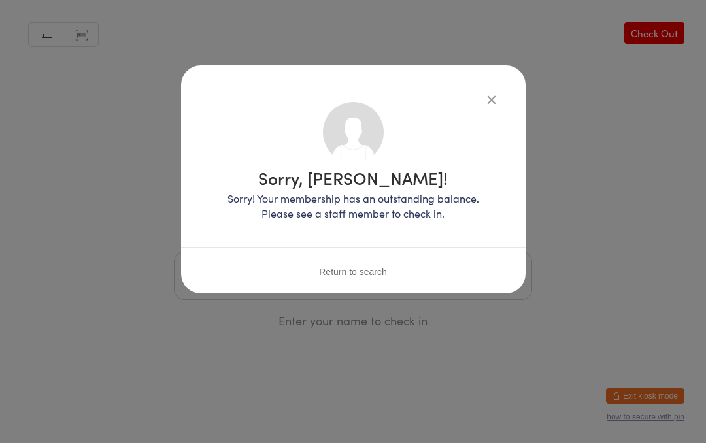
click at [628, 211] on div "Sorry, [PERSON_NAME]! Sorry! Your membership has an outstanding balance. Please…" at bounding box center [353, 221] width 706 height 443
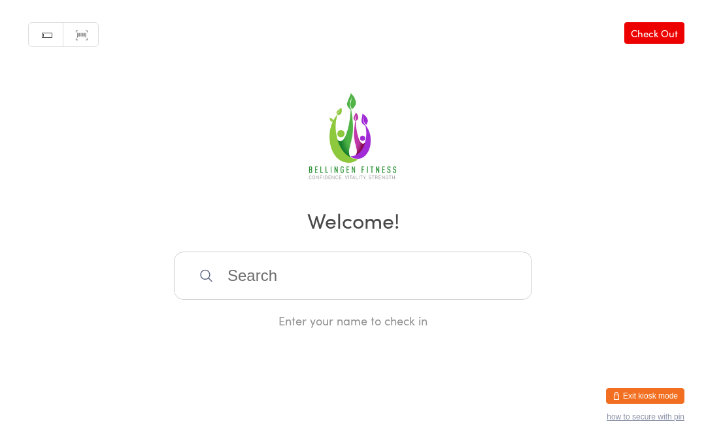
click at [254, 275] on input "search" at bounding box center [353, 276] width 358 height 48
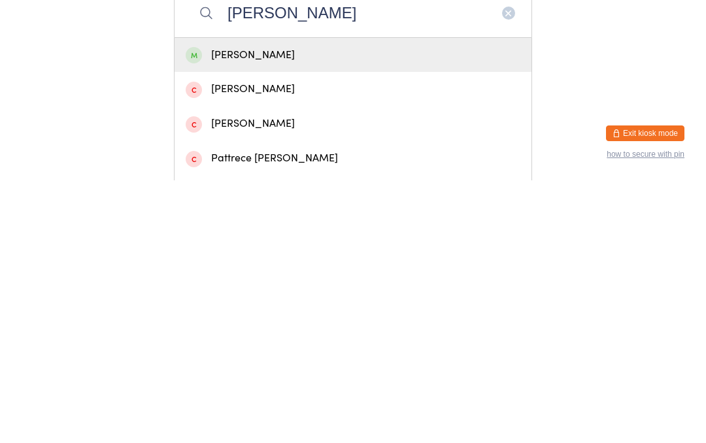
type input "[PERSON_NAME]"
click at [309, 301] on div "[PERSON_NAME]" at bounding box center [353, 318] width 357 height 35
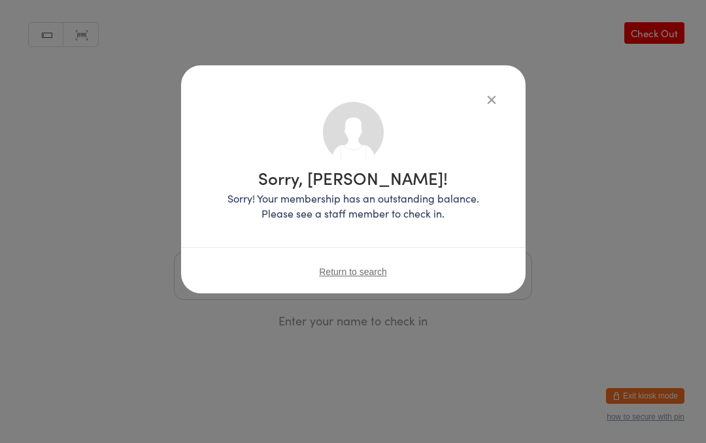
click at [483, 82] on div "Sorry, [PERSON_NAME]! Sorry! Your membership has an outstanding balance. Please…" at bounding box center [353, 179] width 345 height 228
click at [485, 105] on icon "button" at bounding box center [492, 99] width 14 height 14
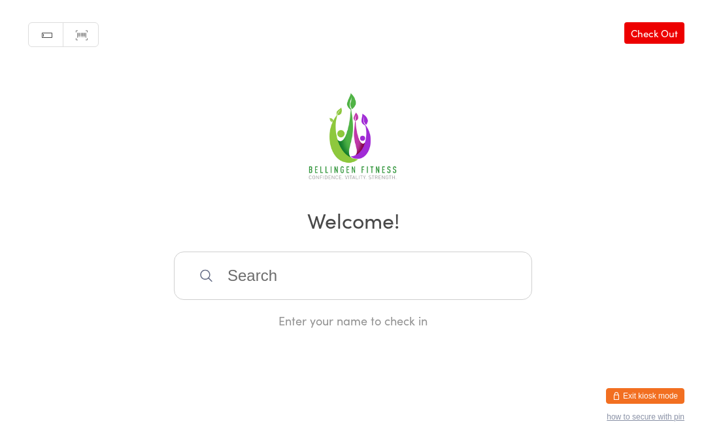
click at [220, 276] on input "search" at bounding box center [353, 276] width 358 height 48
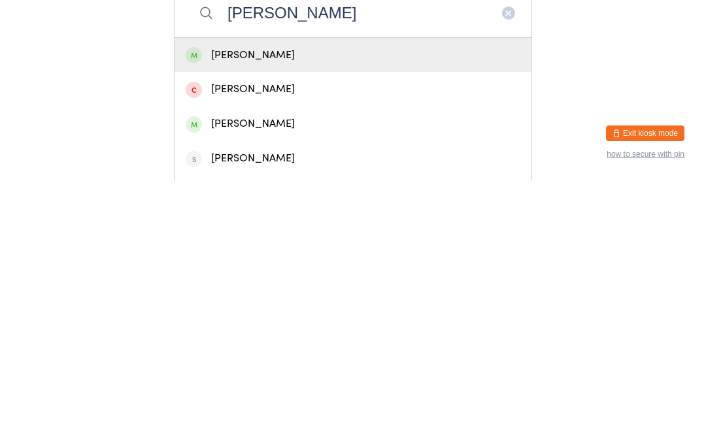
type input "[PERSON_NAME]"
click at [218, 309] on div "[PERSON_NAME]" at bounding box center [353, 318] width 335 height 18
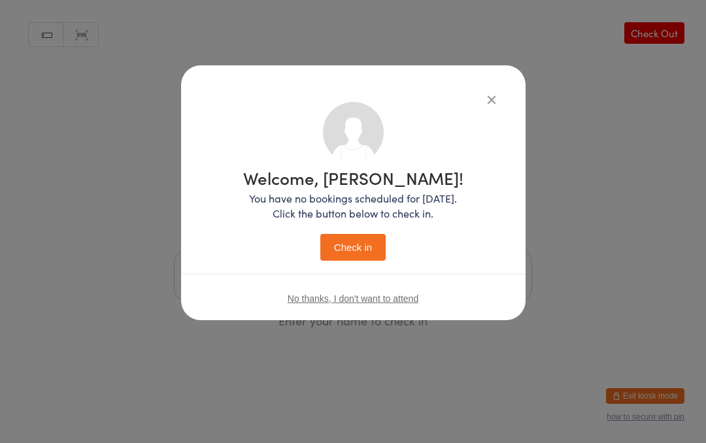
click at [345, 249] on button "Check in" at bounding box center [352, 247] width 65 height 27
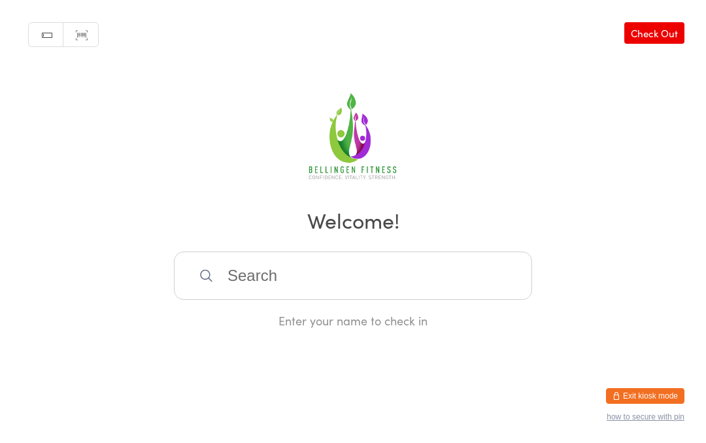
click at [294, 279] on input "search" at bounding box center [353, 276] width 358 height 48
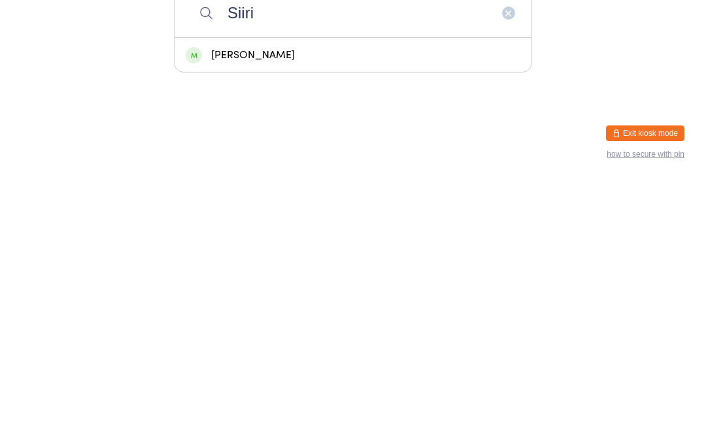
type input "Siiri"
click at [254, 309] on div "[PERSON_NAME]" at bounding box center [353, 318] width 335 height 18
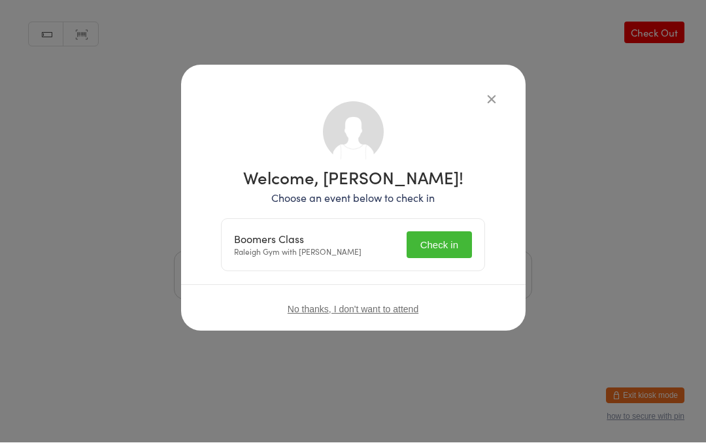
click at [442, 243] on button "Check in" at bounding box center [439, 245] width 65 height 27
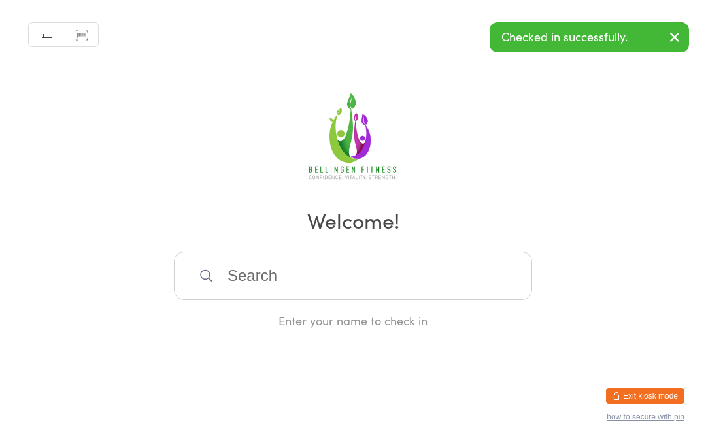
click at [256, 281] on input "search" at bounding box center [353, 276] width 358 height 48
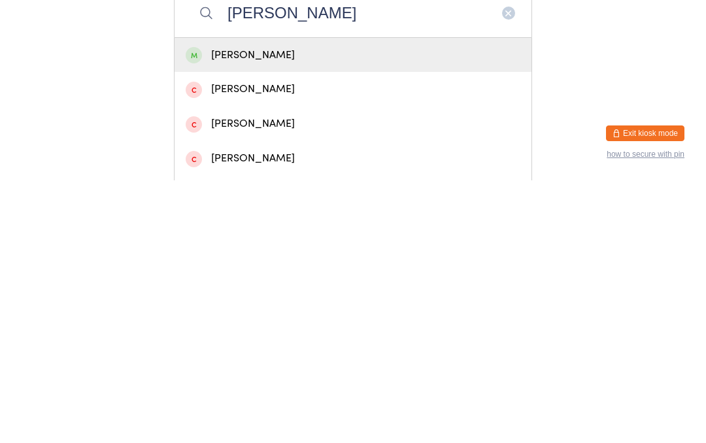
type input "[PERSON_NAME]"
click at [239, 309] on div "[PERSON_NAME]" at bounding box center [353, 318] width 335 height 18
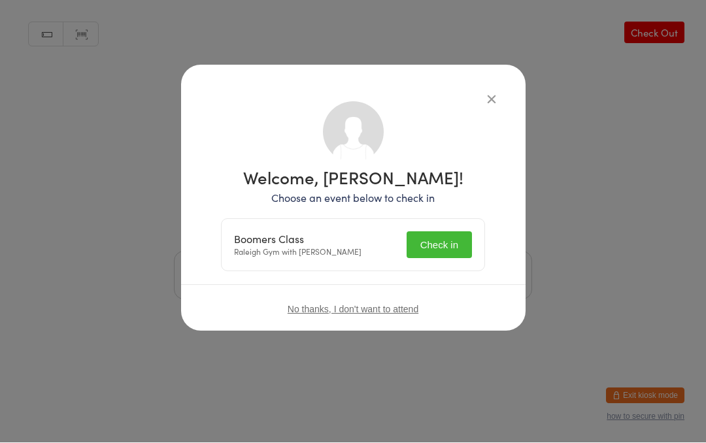
click at [430, 234] on button "Check in" at bounding box center [439, 245] width 65 height 27
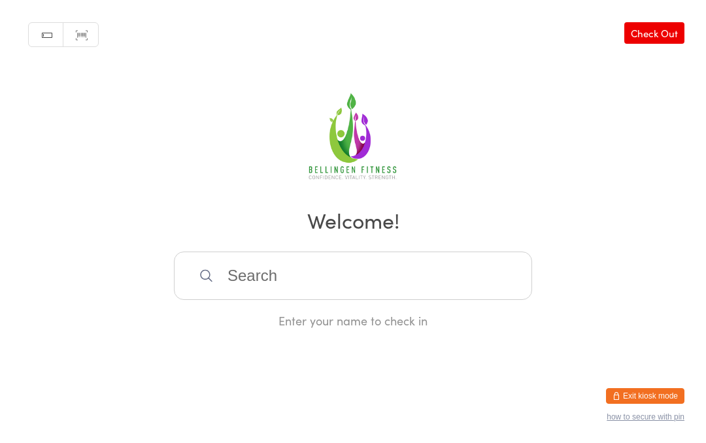
click at [316, 288] on input "search" at bounding box center [353, 276] width 358 height 48
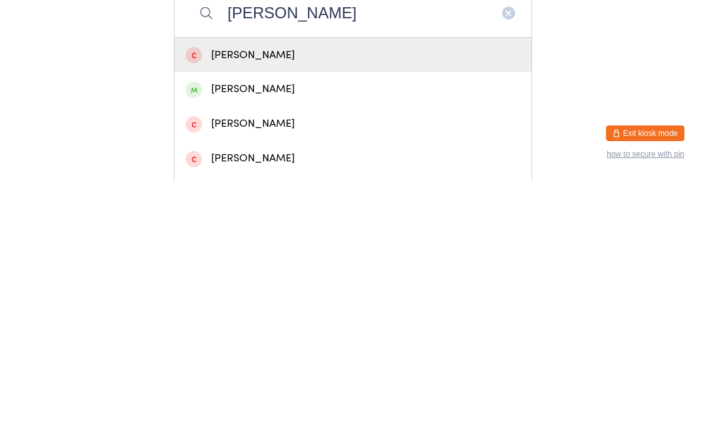
type input "[PERSON_NAME]"
click at [253, 343] on div "[PERSON_NAME]" at bounding box center [353, 352] width 335 height 18
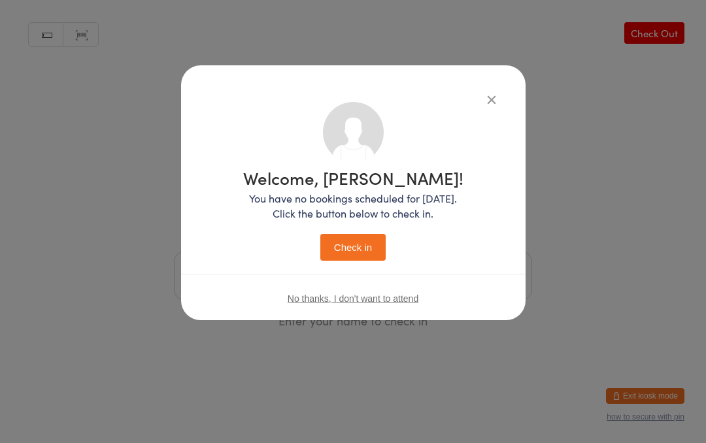
click at [341, 244] on button "Check in" at bounding box center [352, 247] width 65 height 27
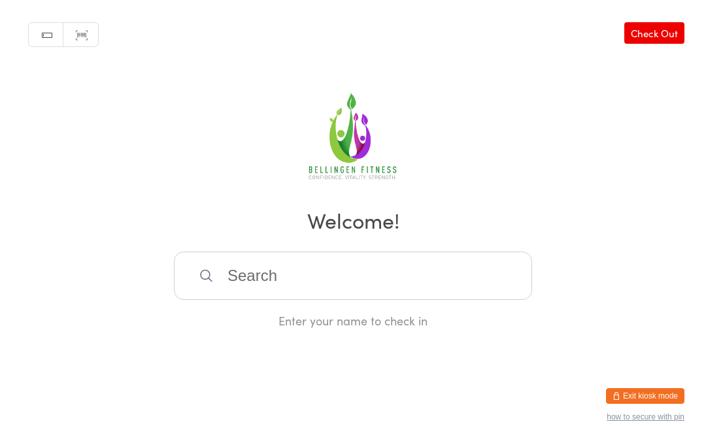
click at [309, 266] on input "search" at bounding box center [353, 276] width 358 height 48
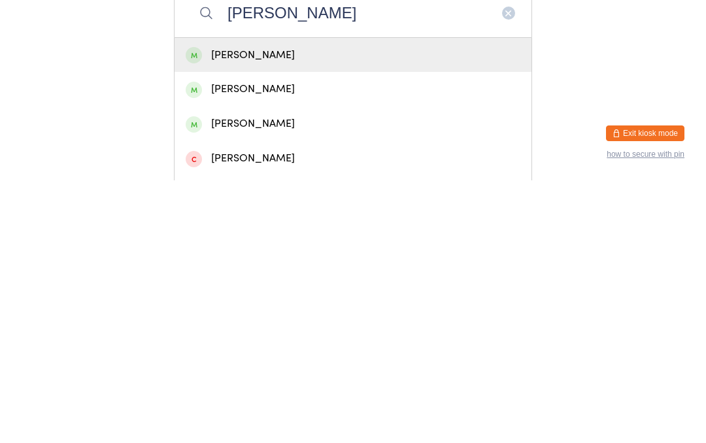
type input "[PERSON_NAME]"
click at [261, 309] on div "[PERSON_NAME]" at bounding box center [353, 318] width 335 height 18
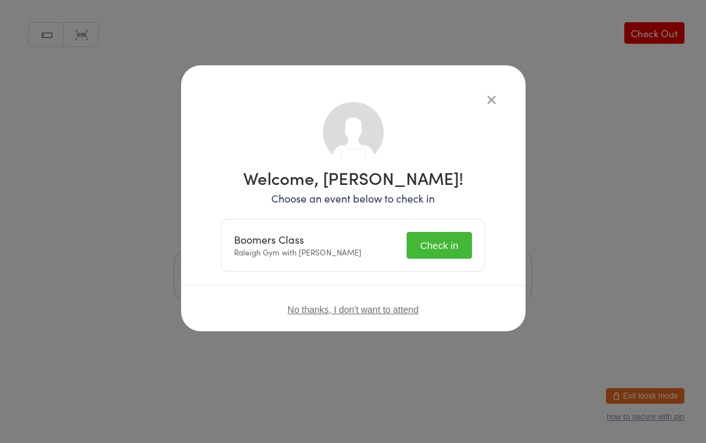
click at [436, 239] on button "Check in" at bounding box center [439, 245] width 65 height 27
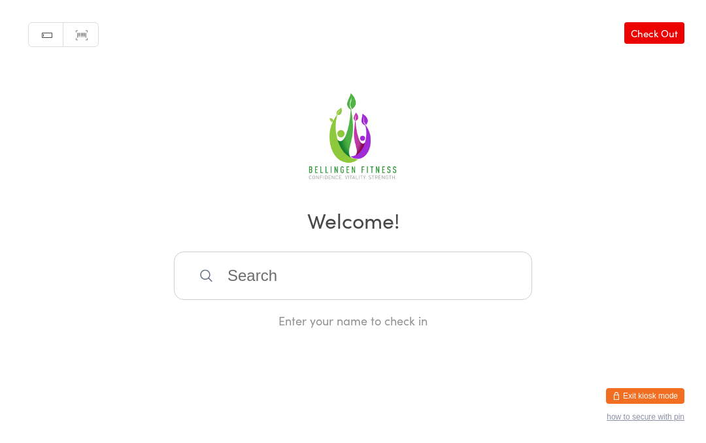
click at [249, 275] on input "search" at bounding box center [353, 276] width 358 height 48
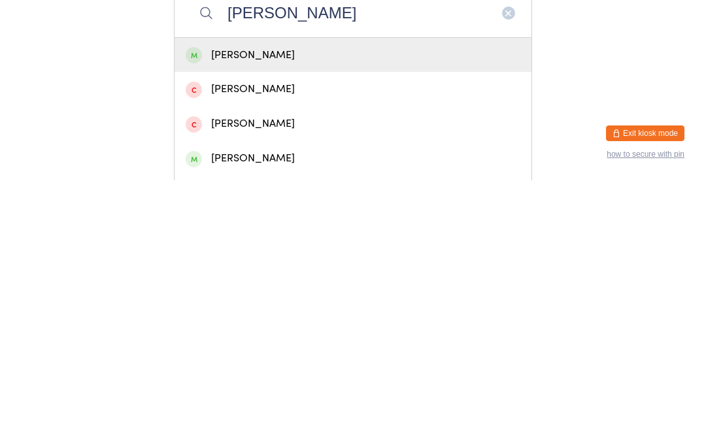
type input "[PERSON_NAME]"
click at [354, 309] on div "[PERSON_NAME]" at bounding box center [353, 318] width 335 height 18
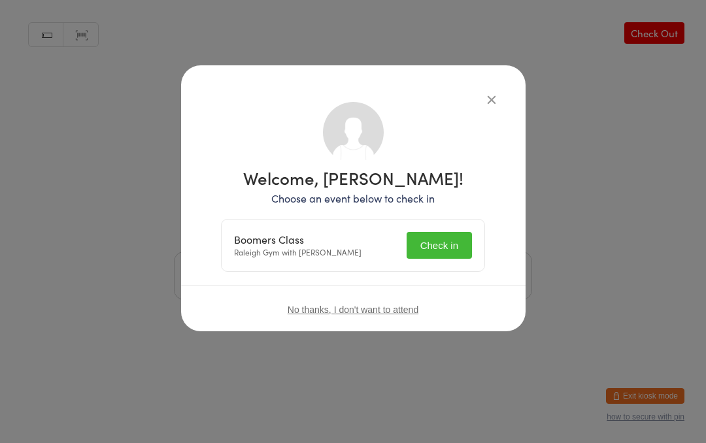
click at [452, 242] on button "Check in" at bounding box center [439, 245] width 65 height 27
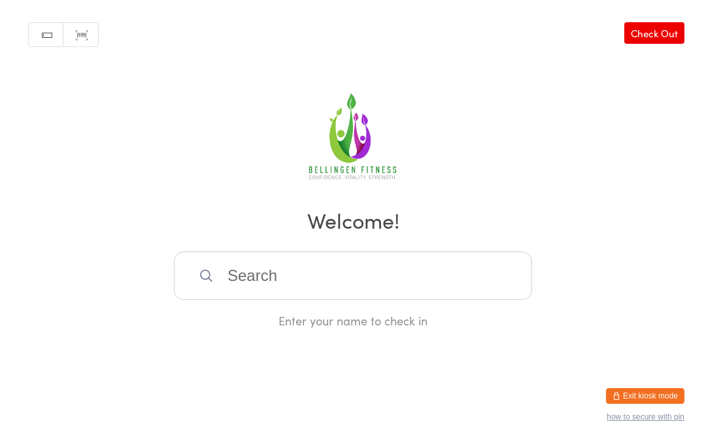
click at [255, 286] on input "search" at bounding box center [353, 276] width 358 height 48
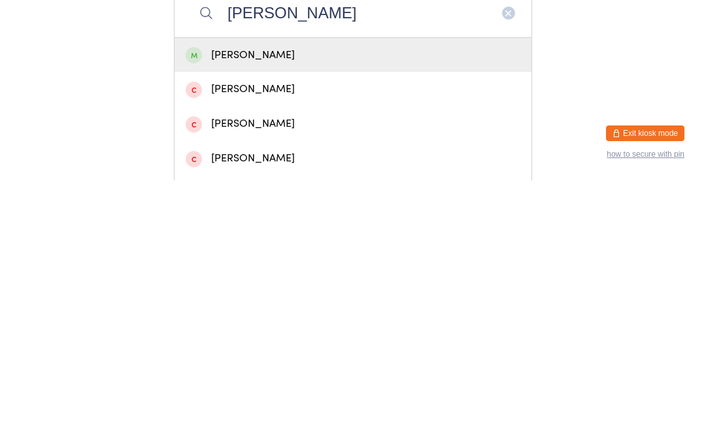
type input "[PERSON_NAME]"
click at [274, 309] on div "[PERSON_NAME]" at bounding box center [353, 318] width 335 height 18
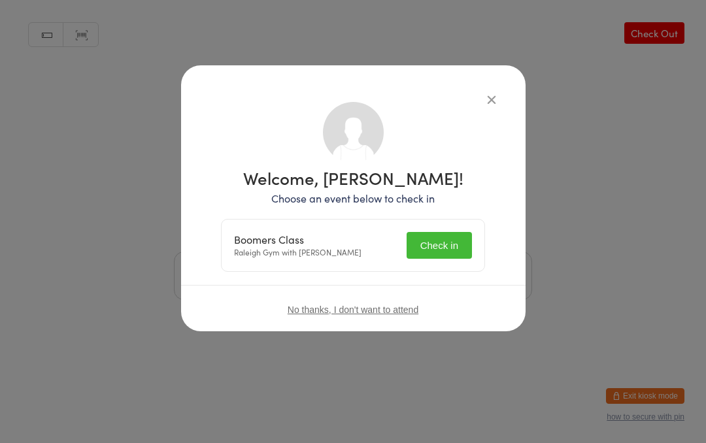
click at [456, 241] on button "Check in" at bounding box center [439, 245] width 65 height 27
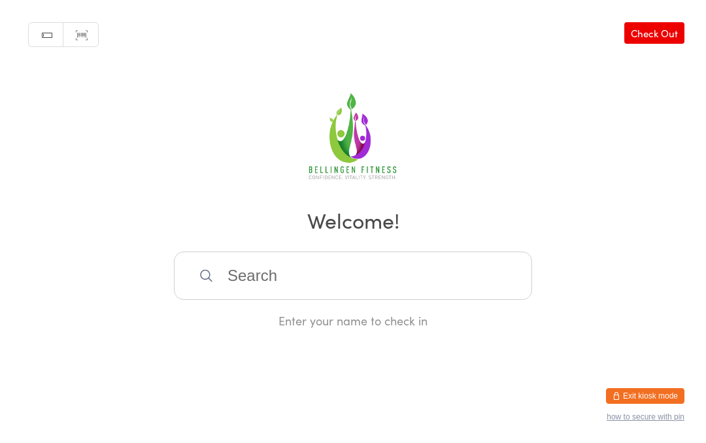
click at [345, 276] on input "search" at bounding box center [353, 276] width 358 height 48
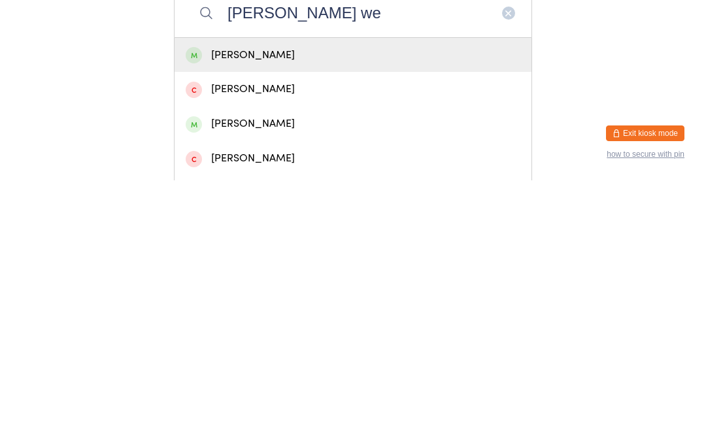
type input "[PERSON_NAME] we"
click at [260, 309] on div "[PERSON_NAME]" at bounding box center [353, 318] width 335 height 18
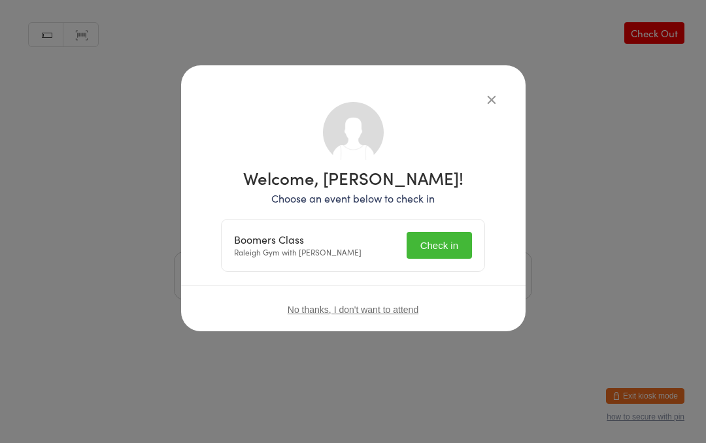
click at [443, 239] on button "Check in" at bounding box center [439, 245] width 65 height 27
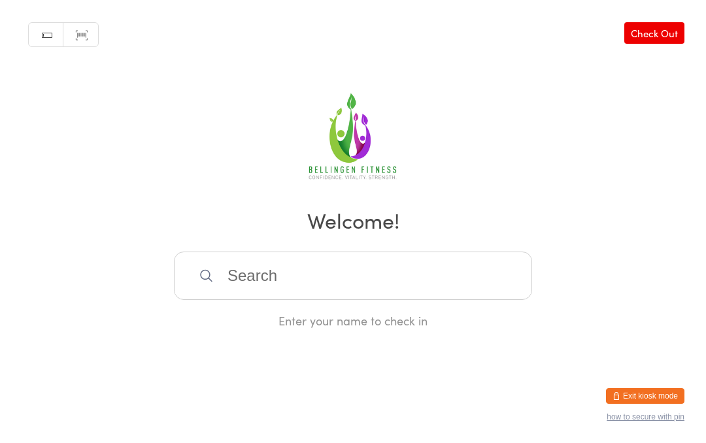
click at [235, 283] on input "search" at bounding box center [353, 276] width 358 height 48
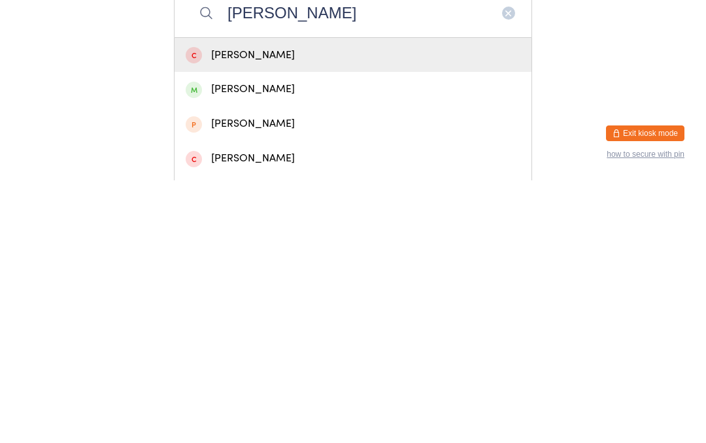
type input "[PERSON_NAME]"
click at [258, 343] on div "[PERSON_NAME]" at bounding box center [353, 352] width 335 height 18
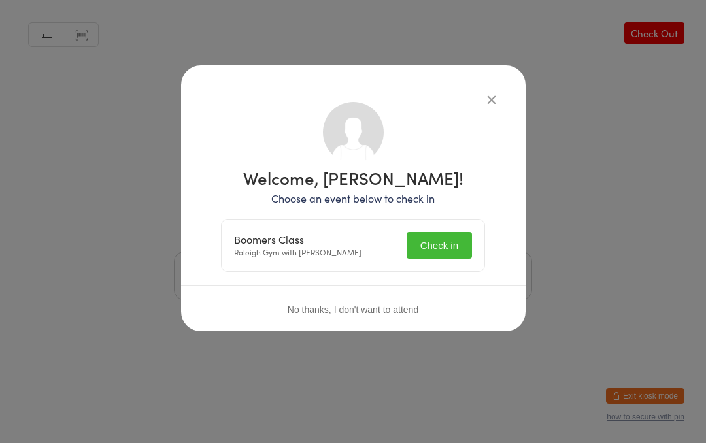
click at [441, 235] on button "Check in" at bounding box center [439, 245] width 65 height 27
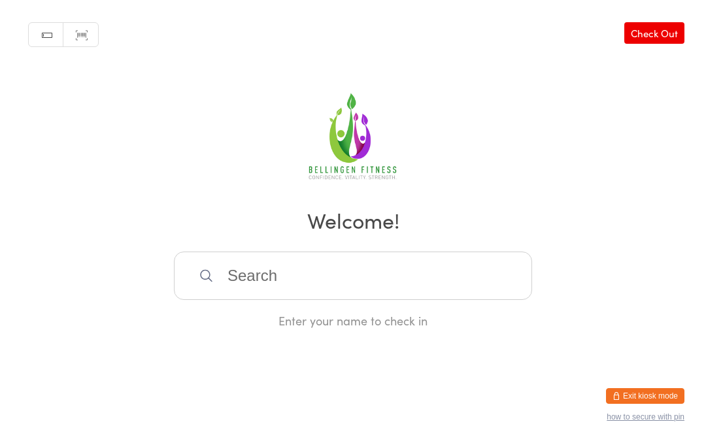
click at [296, 286] on input "search" at bounding box center [353, 276] width 358 height 48
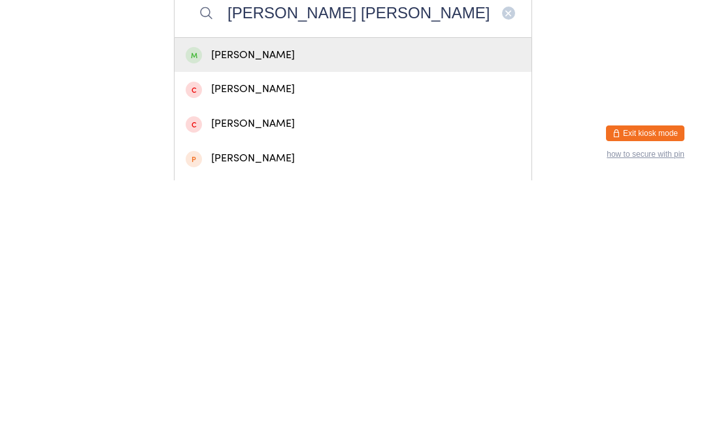
type input "[PERSON_NAME] [PERSON_NAME]"
click at [266, 301] on div "[PERSON_NAME]" at bounding box center [353, 318] width 357 height 35
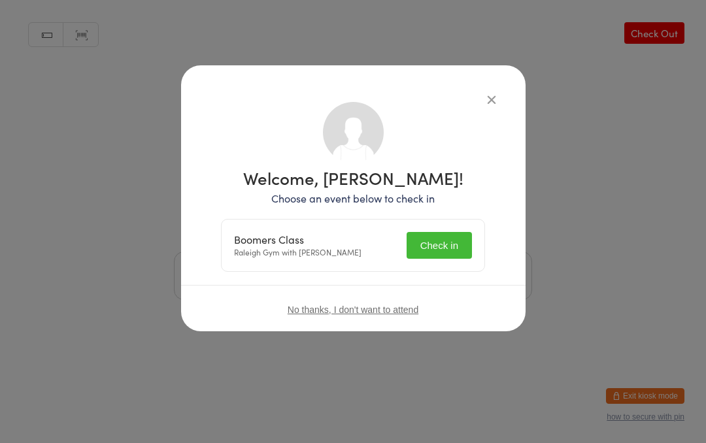
click at [440, 244] on button "Check in" at bounding box center [439, 245] width 65 height 27
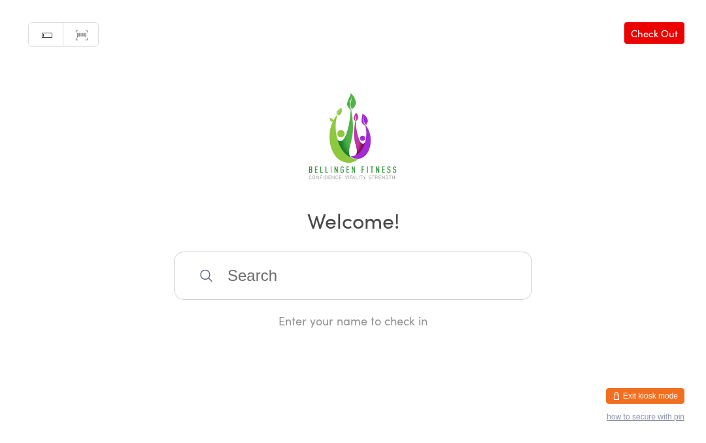
click at [234, 282] on input "search" at bounding box center [353, 276] width 358 height 48
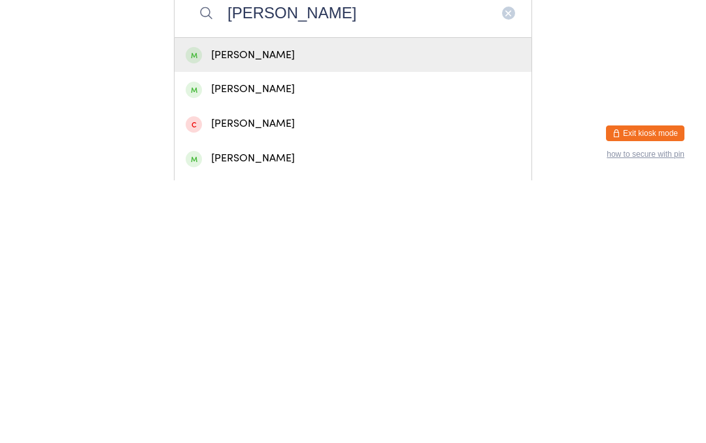
type input "[PERSON_NAME]"
click at [273, 343] on div "[PERSON_NAME]" at bounding box center [353, 352] width 335 height 18
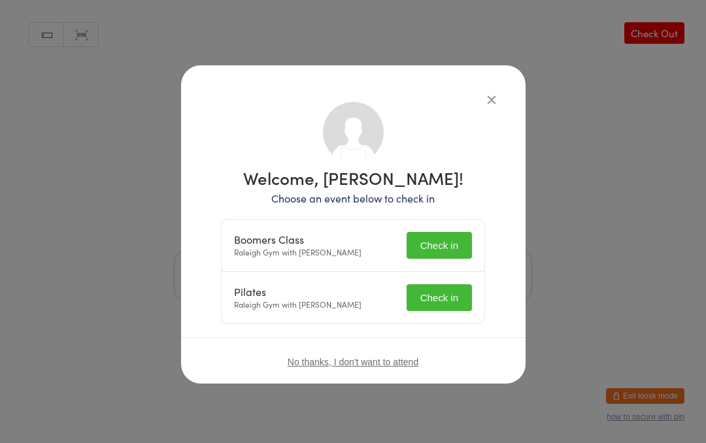
click at [449, 243] on button "Check in" at bounding box center [439, 245] width 65 height 27
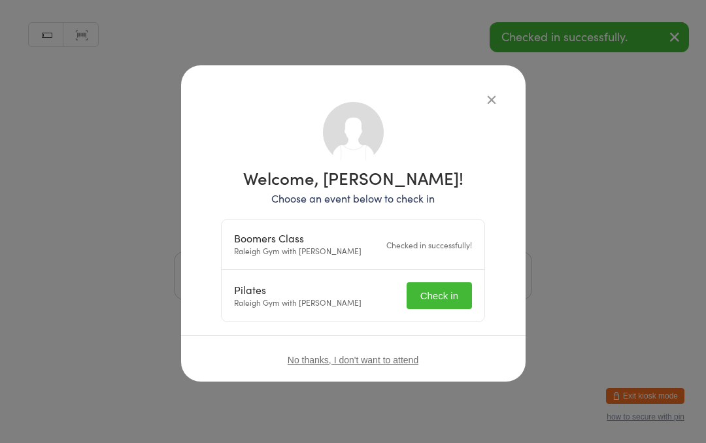
click at [452, 303] on button "Check in" at bounding box center [439, 296] width 65 height 27
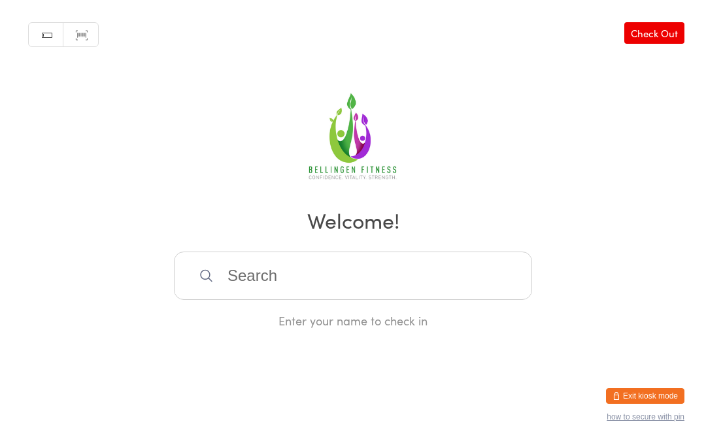
click at [245, 288] on input "search" at bounding box center [353, 276] width 358 height 48
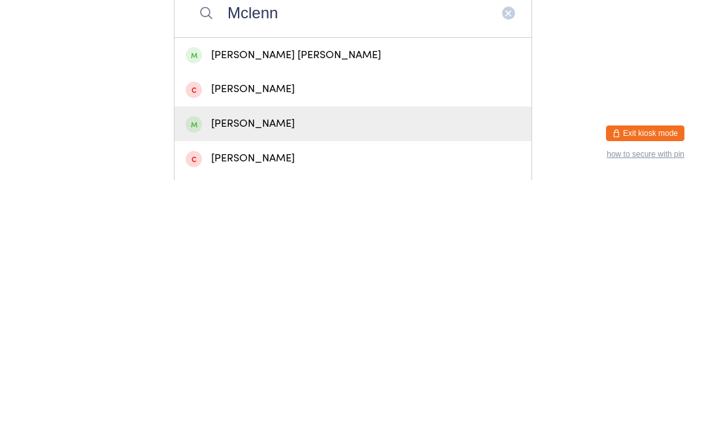
type input "Mclenn"
click at [255, 378] on div "[PERSON_NAME]" at bounding box center [353, 387] width 335 height 18
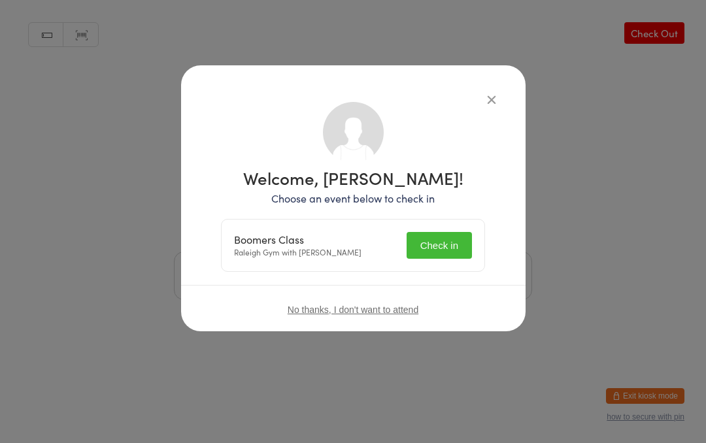
click at [434, 249] on button "Check in" at bounding box center [439, 245] width 65 height 27
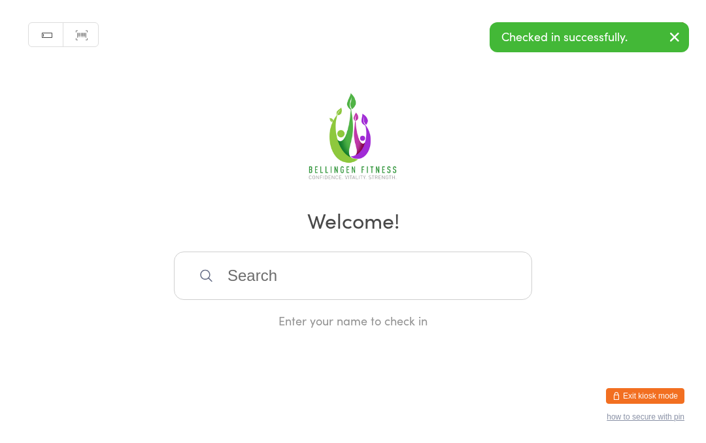
click at [256, 275] on input "search" at bounding box center [353, 276] width 358 height 48
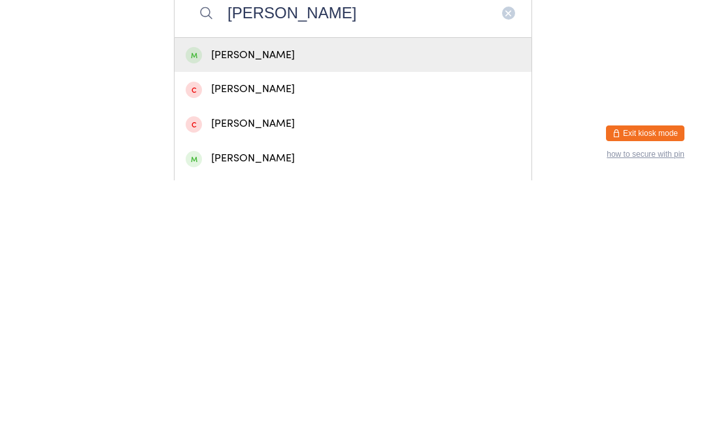
type input "[PERSON_NAME]"
click at [239, 309] on div "[PERSON_NAME]" at bounding box center [353, 318] width 335 height 18
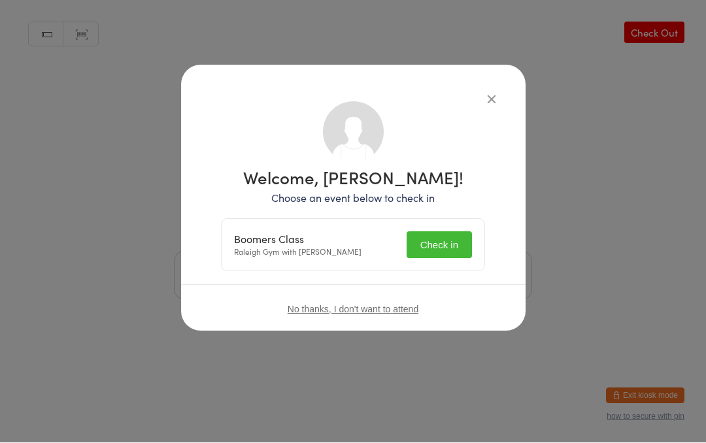
click at [435, 258] on button "Check in" at bounding box center [439, 245] width 65 height 27
